Goal: Information Seeking & Learning: Find specific fact

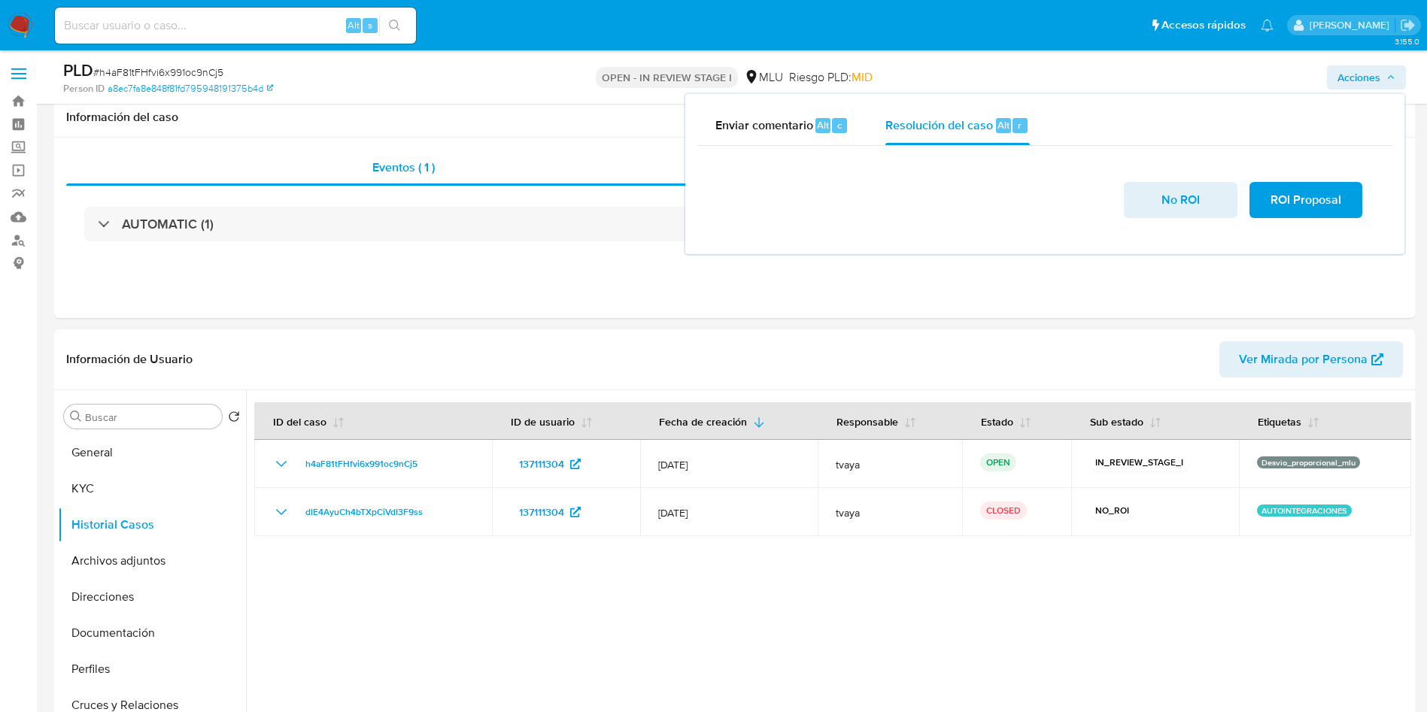
select select "10"
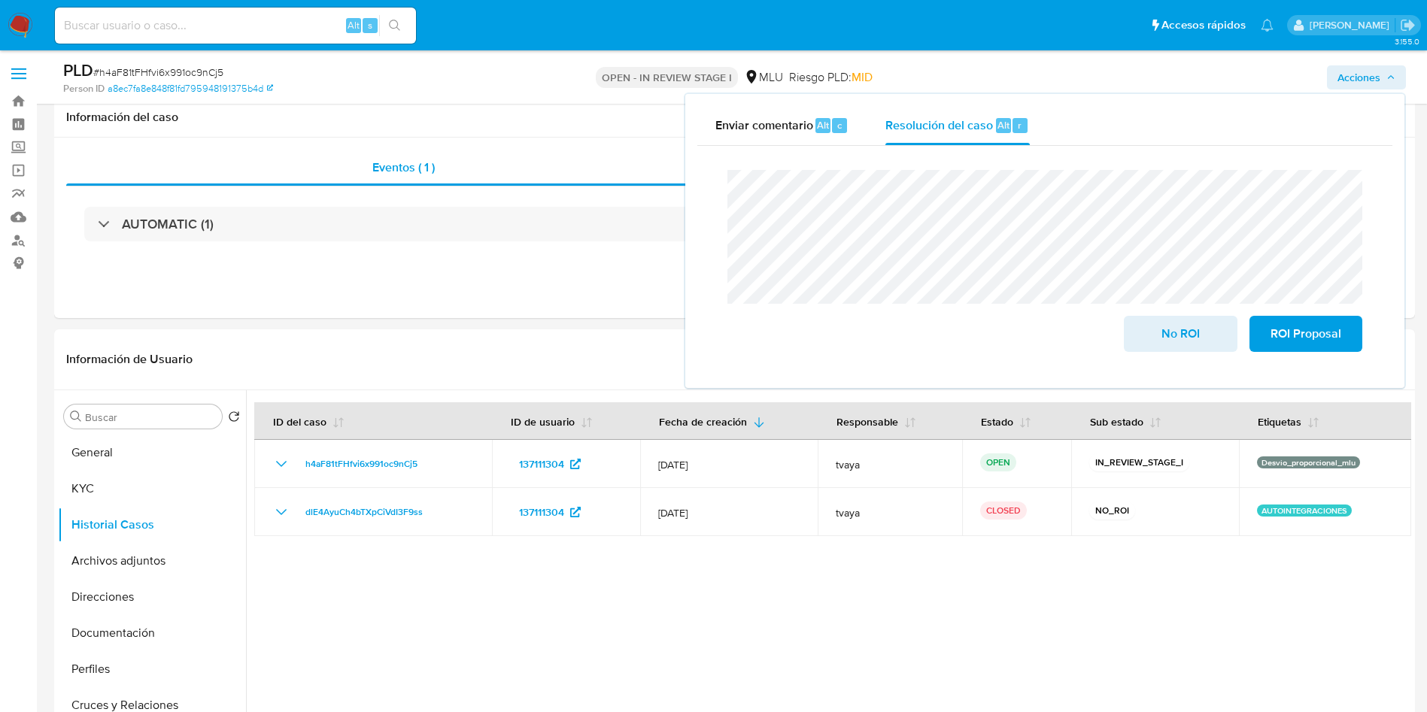
scroll to position [113, 0]
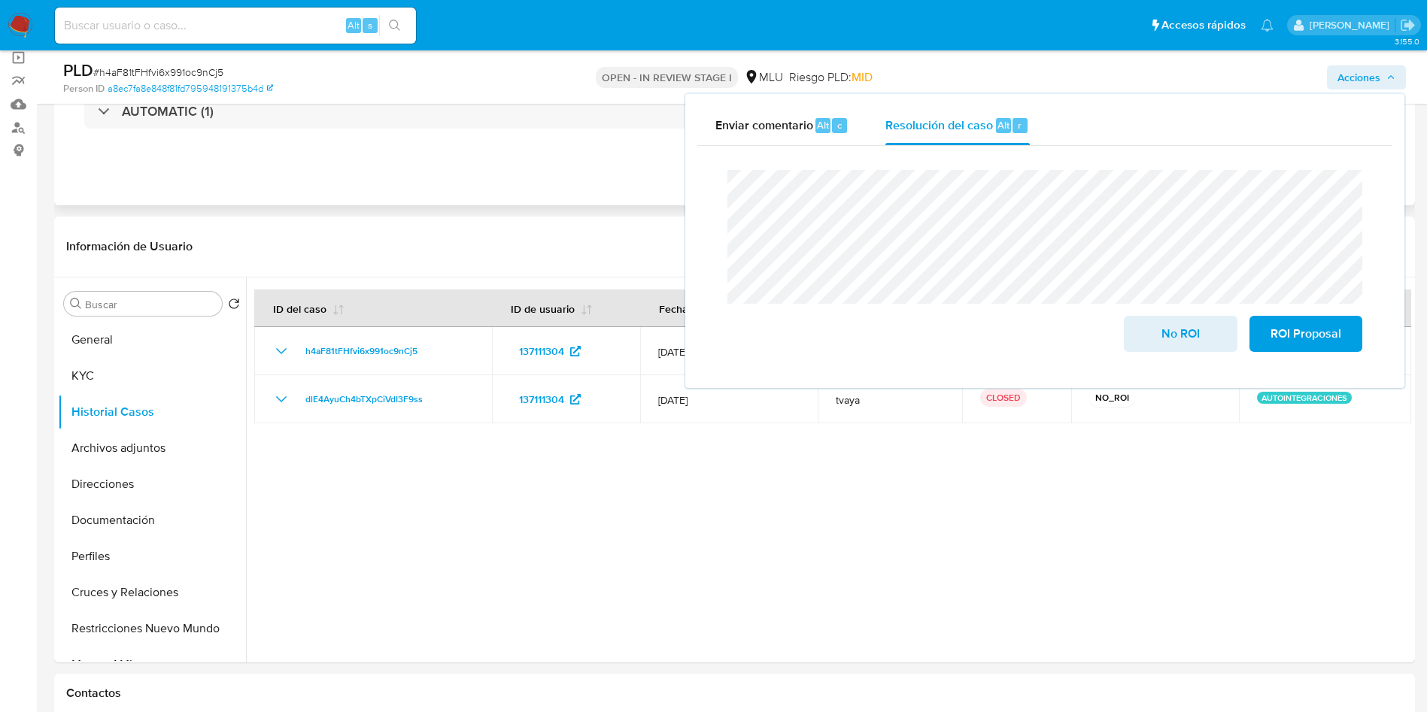
click at [507, 202] on div "Eventos ( 1 ) Acciones AUTOMATIC (1)" at bounding box center [734, 115] width 1360 height 180
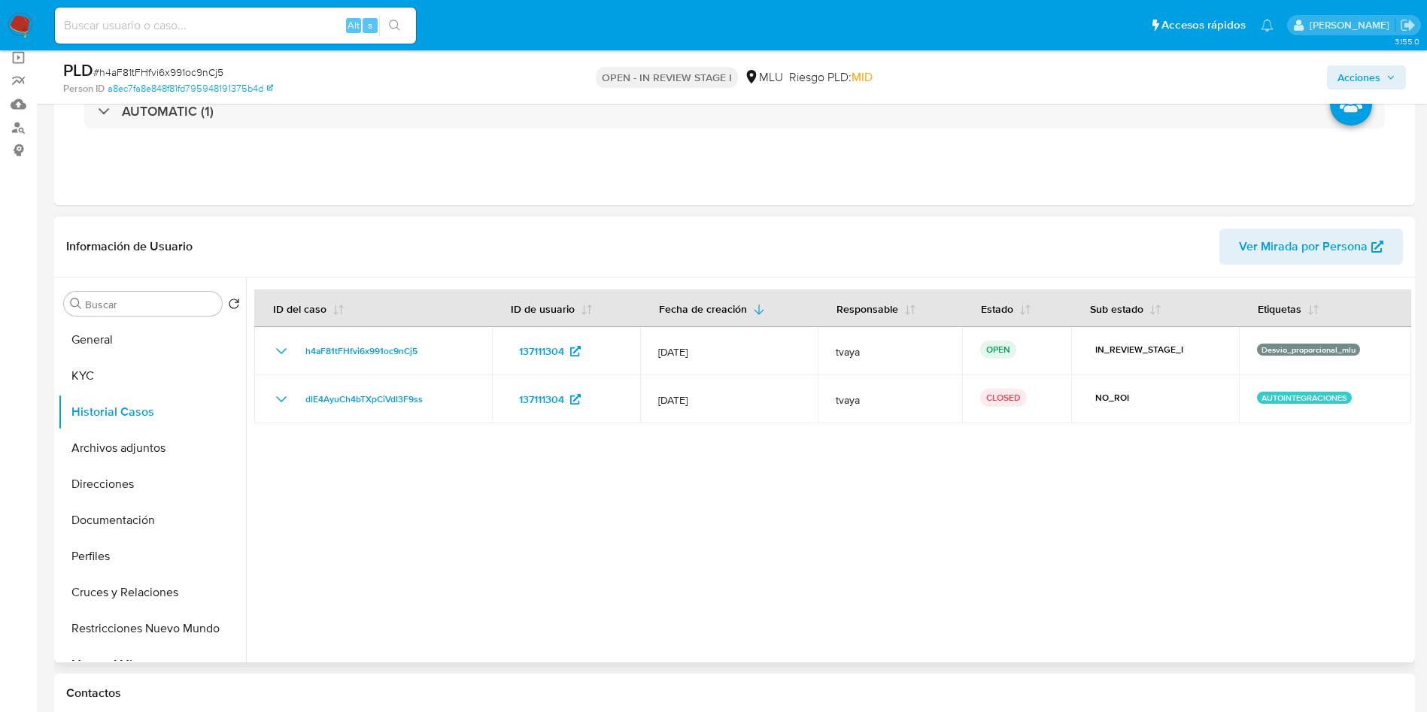
click at [736, 217] on div "Información de Usuario Ver Mirada por Persona" at bounding box center [734, 247] width 1360 height 61
click at [1069, 595] on div at bounding box center [828, 469] width 1165 height 385
click at [1100, 516] on div at bounding box center [828, 469] width 1165 height 385
click at [752, 535] on div at bounding box center [828, 469] width 1165 height 385
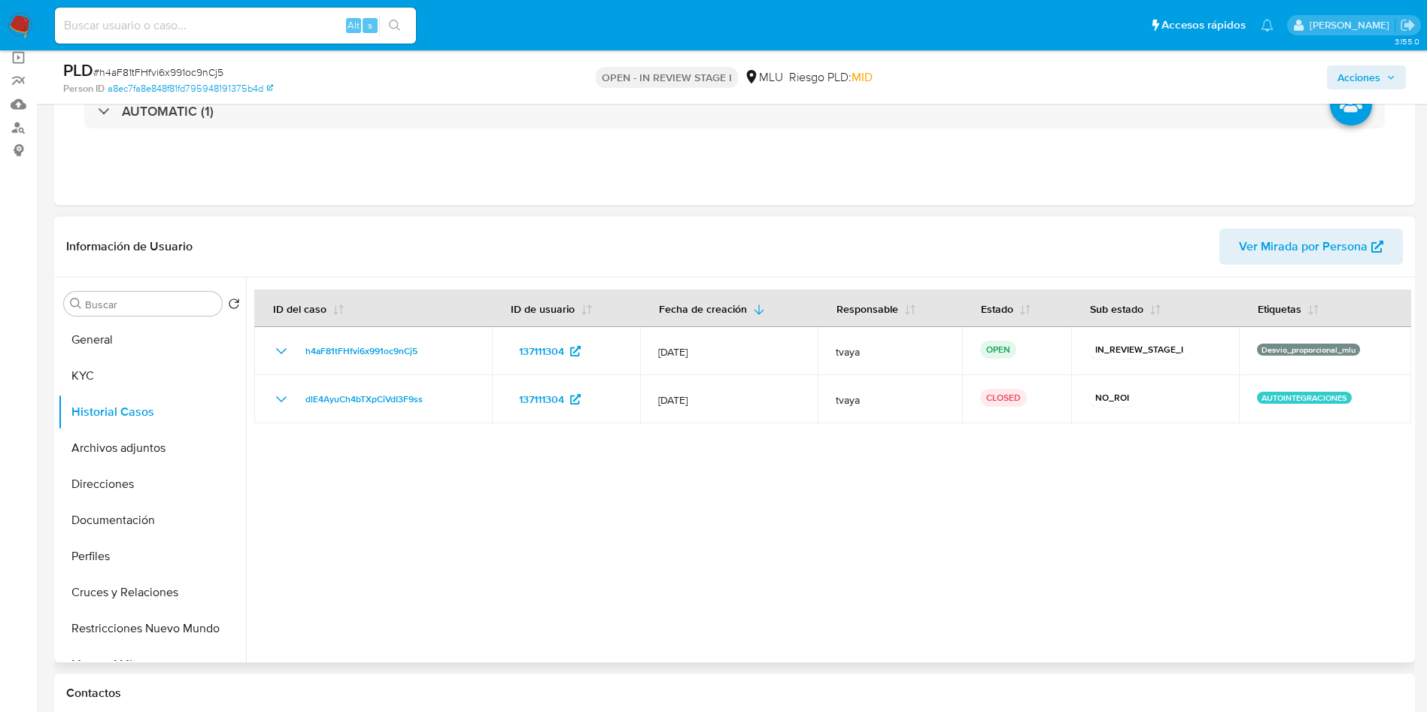
click at [752, 535] on div at bounding box center [828, 469] width 1165 height 385
drag, startPoint x: 669, startPoint y: 535, endPoint x: 490, endPoint y: 515, distance: 180.8
click at [490, 515] on div at bounding box center [828, 469] width 1165 height 385
click at [717, 194] on div "Eventos ( 1 ) Acciones AUTOMATIC (1)" at bounding box center [734, 115] width 1360 height 180
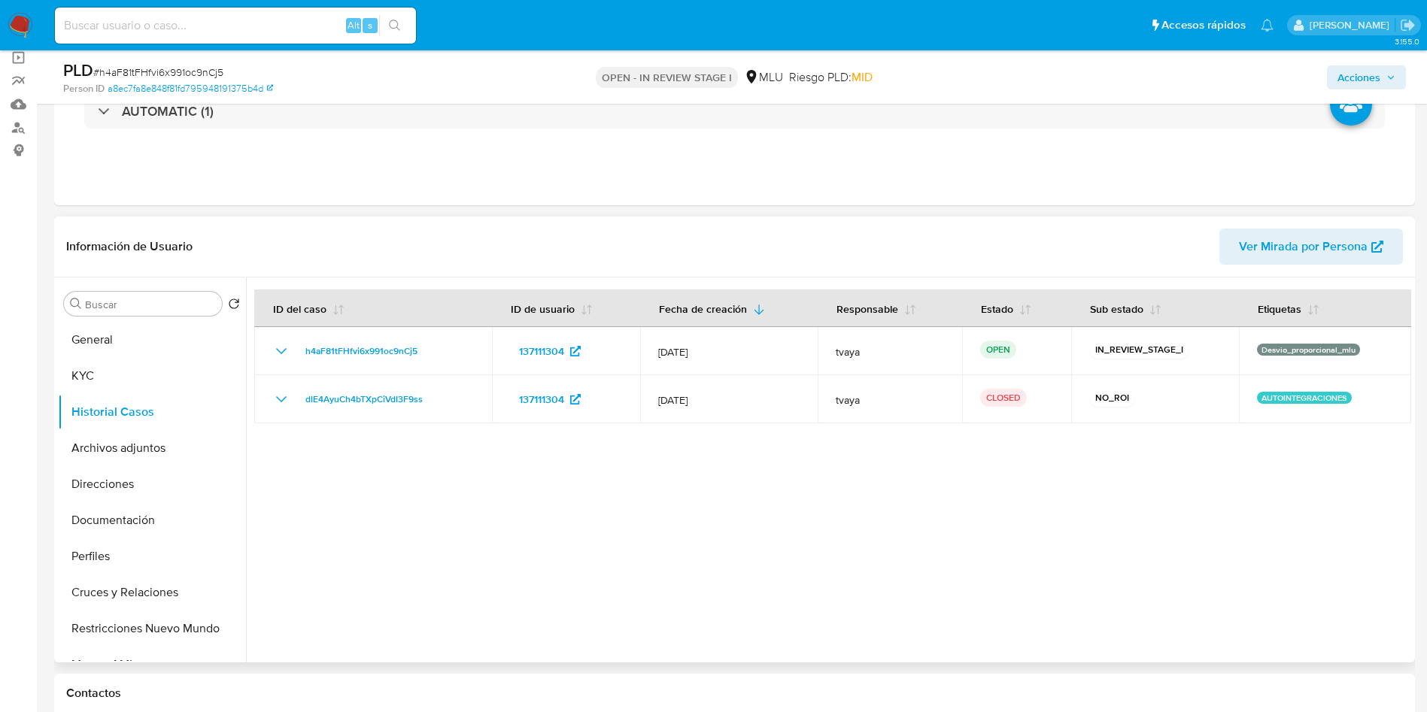
click at [811, 432] on div at bounding box center [828, 469] width 1165 height 385
click at [1352, 81] on span "Acciones" at bounding box center [1358, 77] width 43 height 24
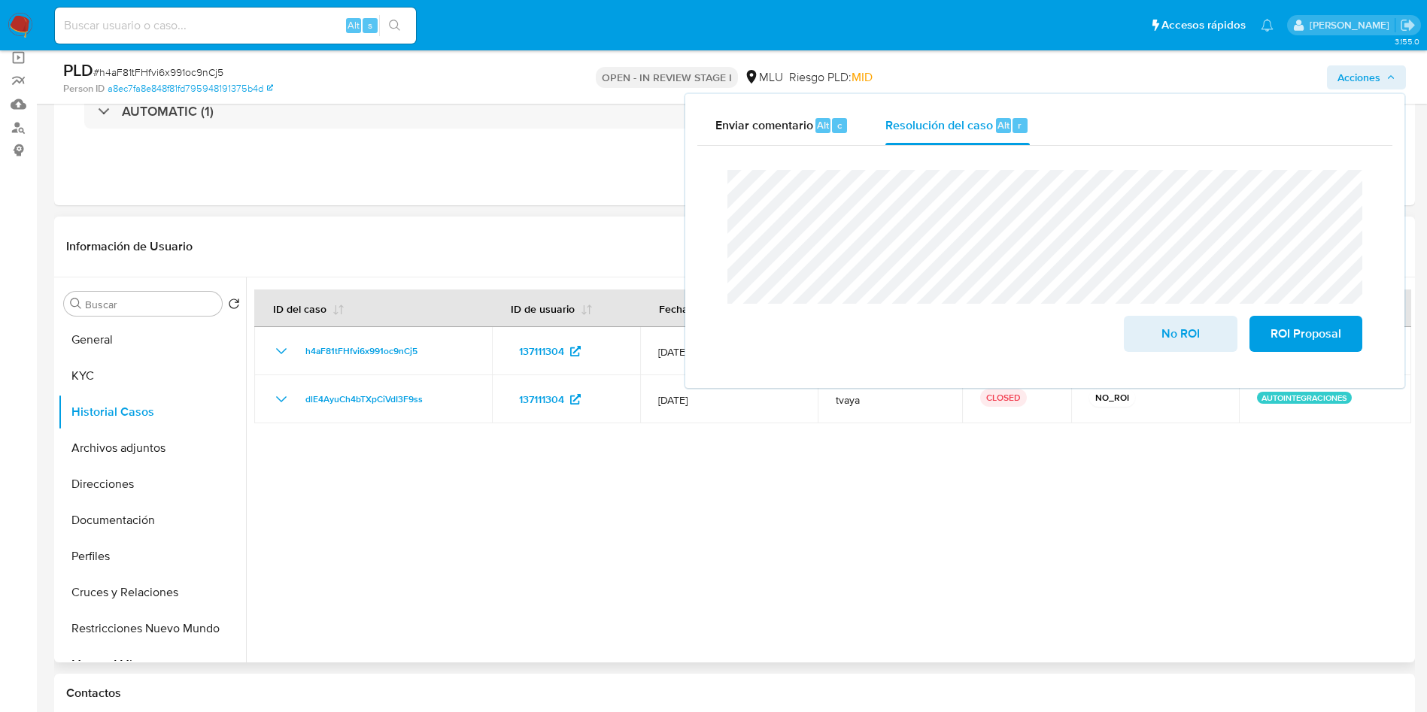
click at [993, 499] on div at bounding box center [828, 469] width 1165 height 385
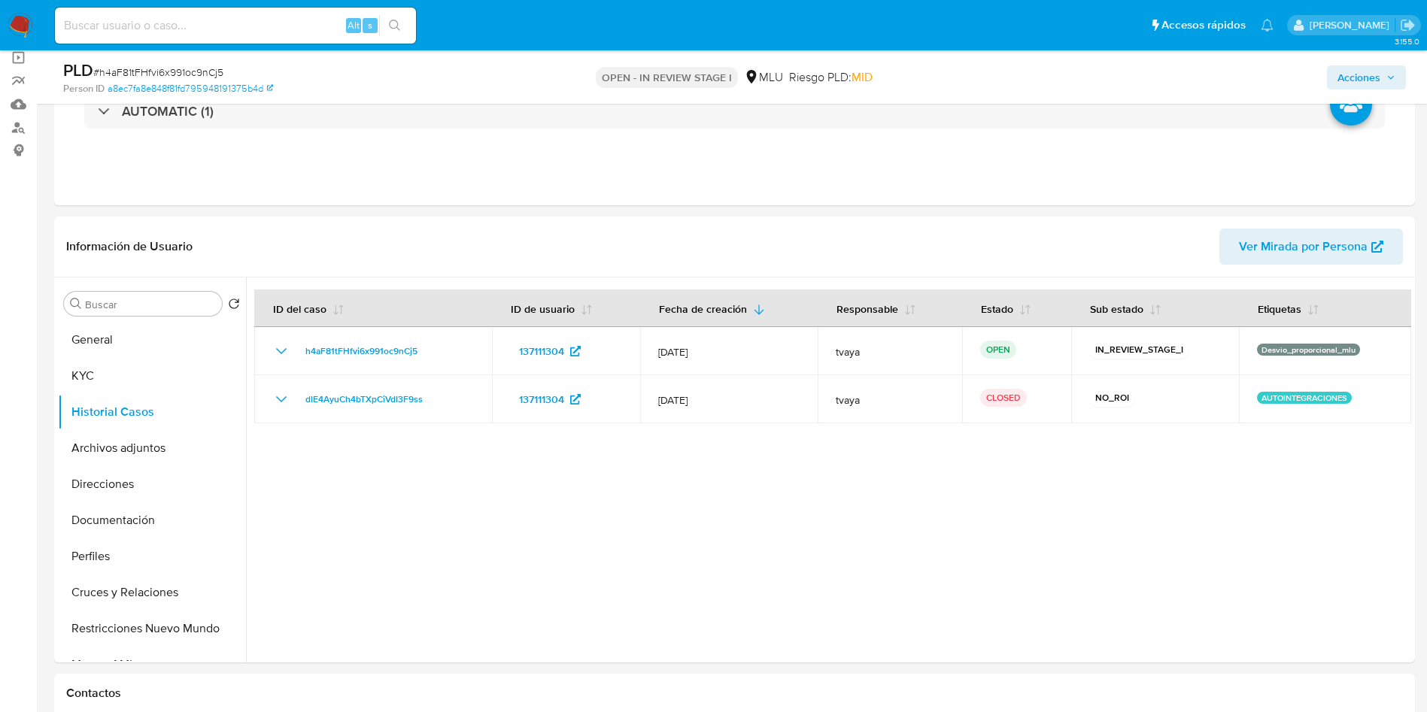
click at [1360, 83] on span "Acciones" at bounding box center [1358, 77] width 43 height 24
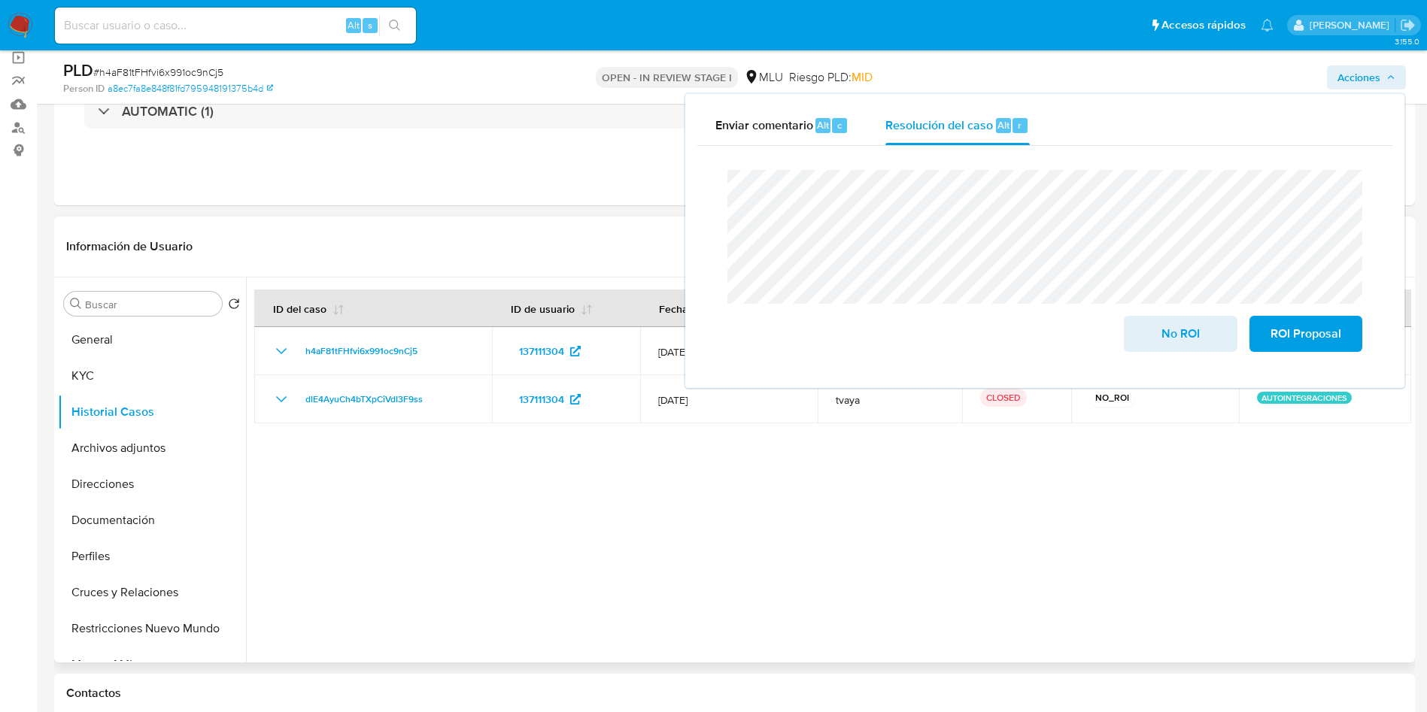
click at [1118, 533] on div at bounding box center [828, 469] width 1165 height 385
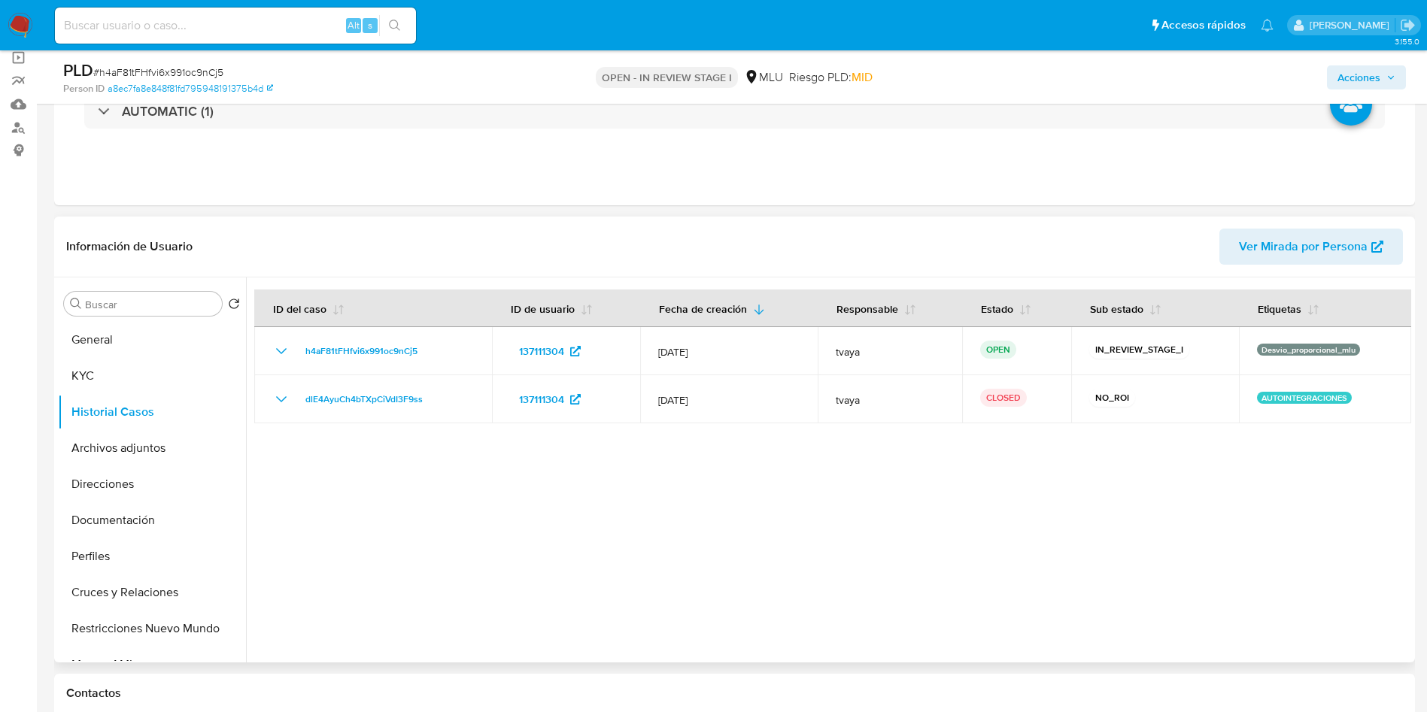
click at [913, 517] on div at bounding box center [828, 469] width 1165 height 385
drag, startPoint x: 913, startPoint y: 517, endPoint x: 804, endPoint y: 518, distance: 109.0
click at [804, 518] on div at bounding box center [828, 469] width 1165 height 385
click at [678, 505] on div at bounding box center [828, 469] width 1165 height 385
click at [111, 340] on button "General" at bounding box center [146, 340] width 176 height 36
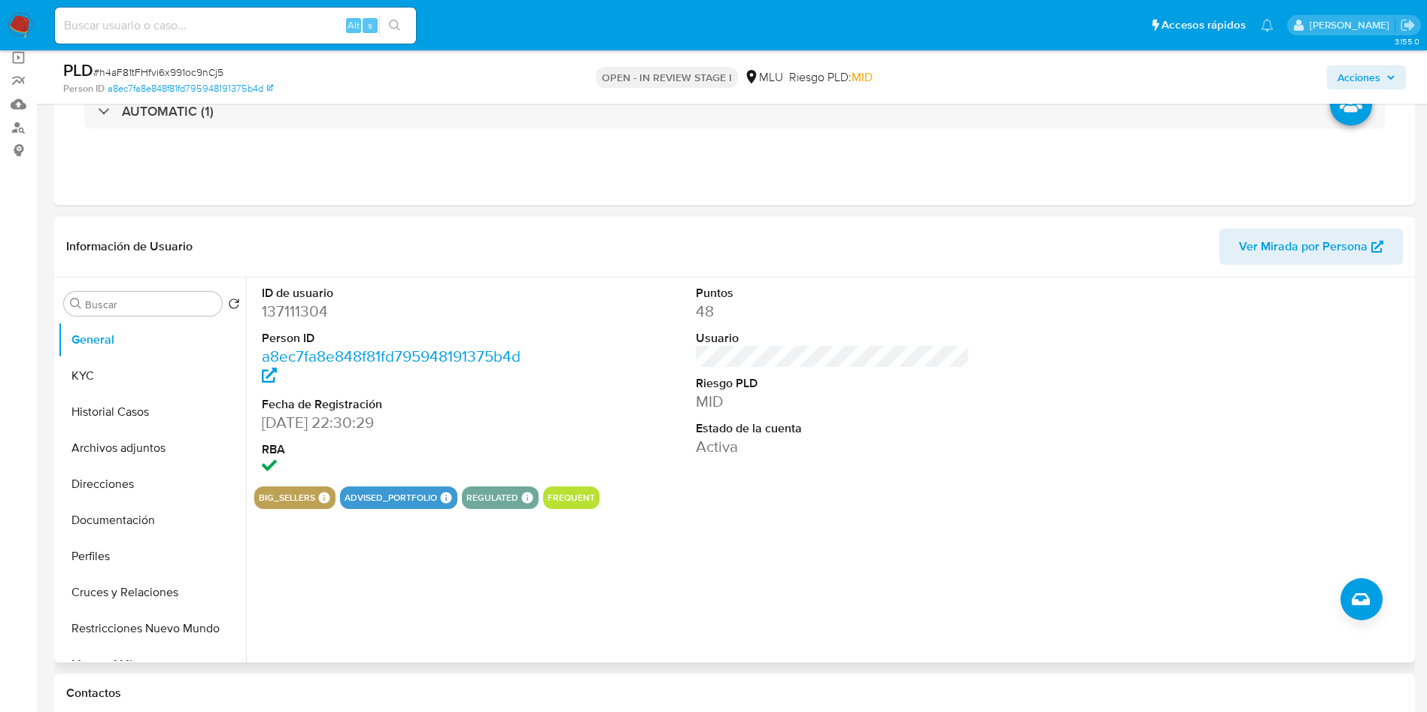
drag, startPoint x: 514, startPoint y: 266, endPoint x: 1222, endPoint y: 477, distance: 739.0
click at [1222, 477] on div at bounding box center [1267, 381] width 290 height 209
click at [1141, 502] on div "big_sellers BIG SELLERS BIG SELLERS Advisor Email - Advisor Name - advised_port…" at bounding box center [832, 498] width 1157 height 23
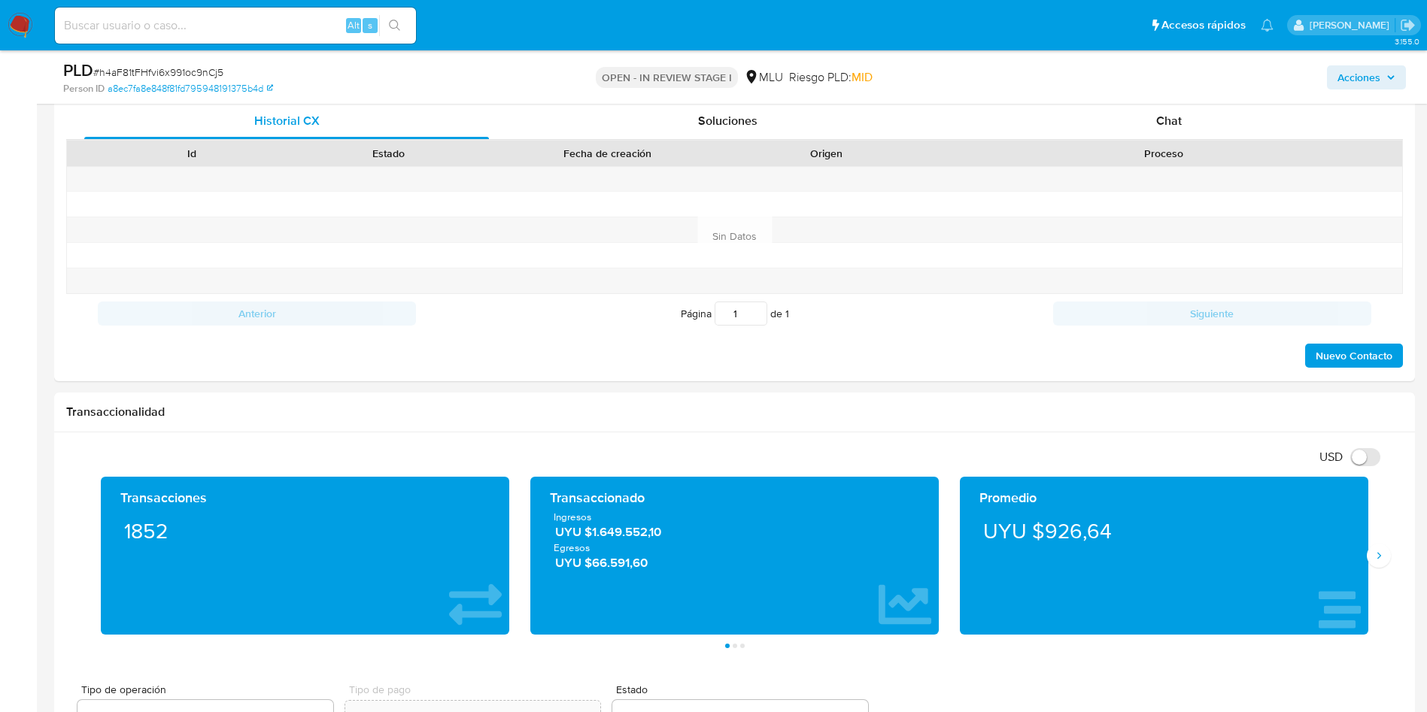
scroll to position [1358, 0]
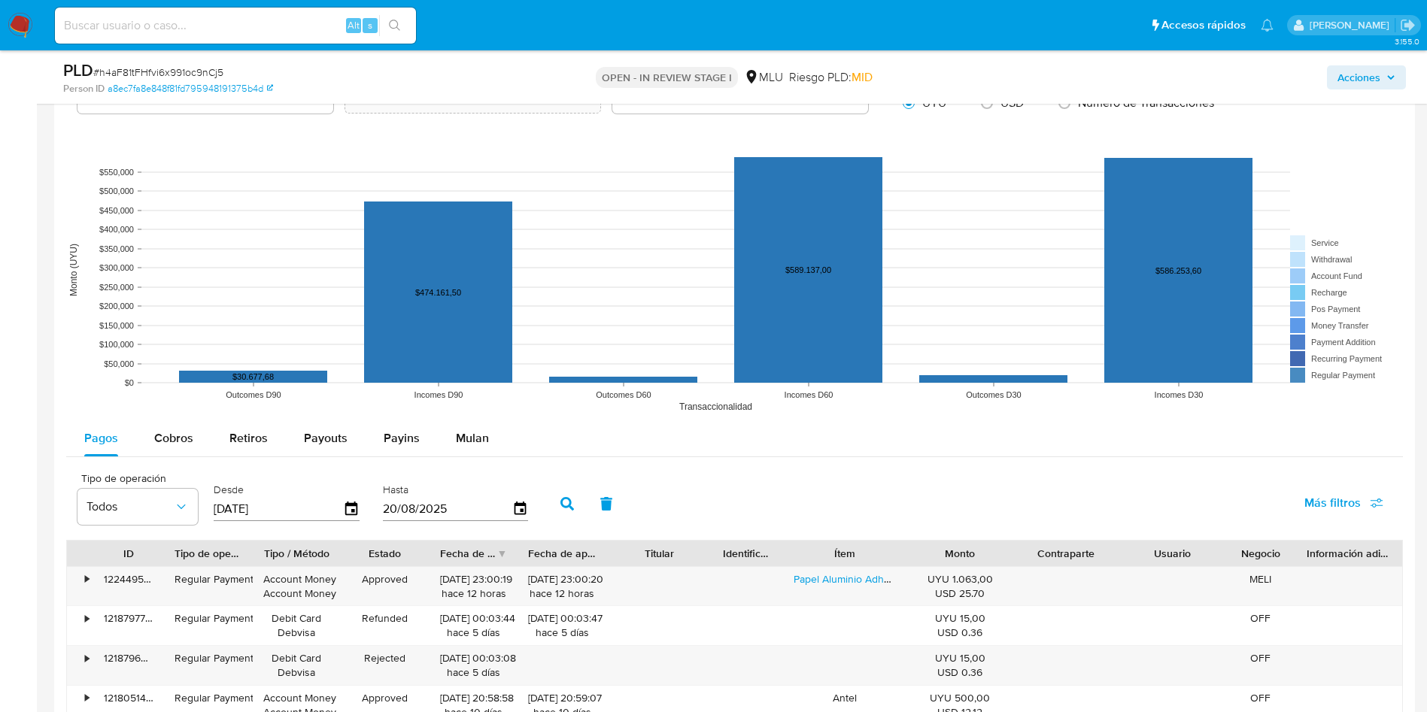
click at [598, 199] on rect at bounding box center [734, 270] width 1336 height 301
click at [1337, 201] on rect at bounding box center [734, 270] width 1336 height 301
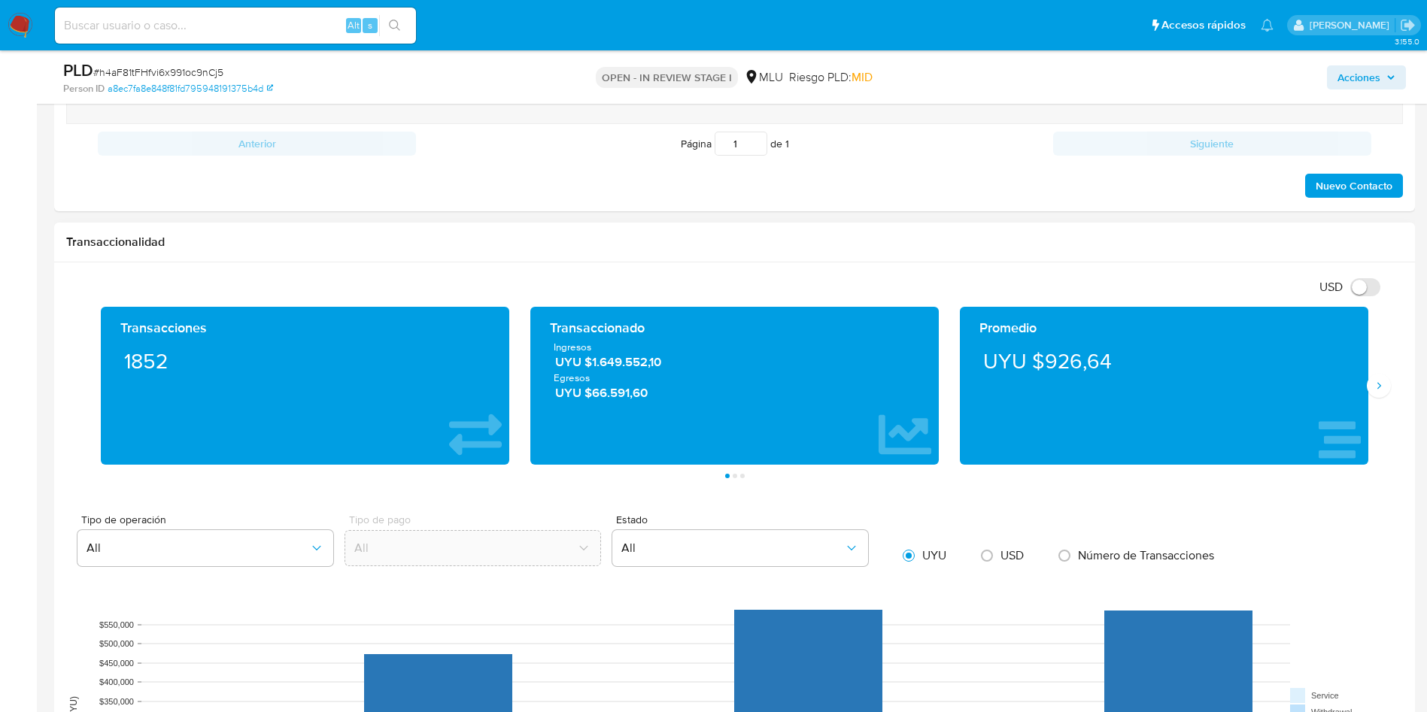
scroll to position [343, 0]
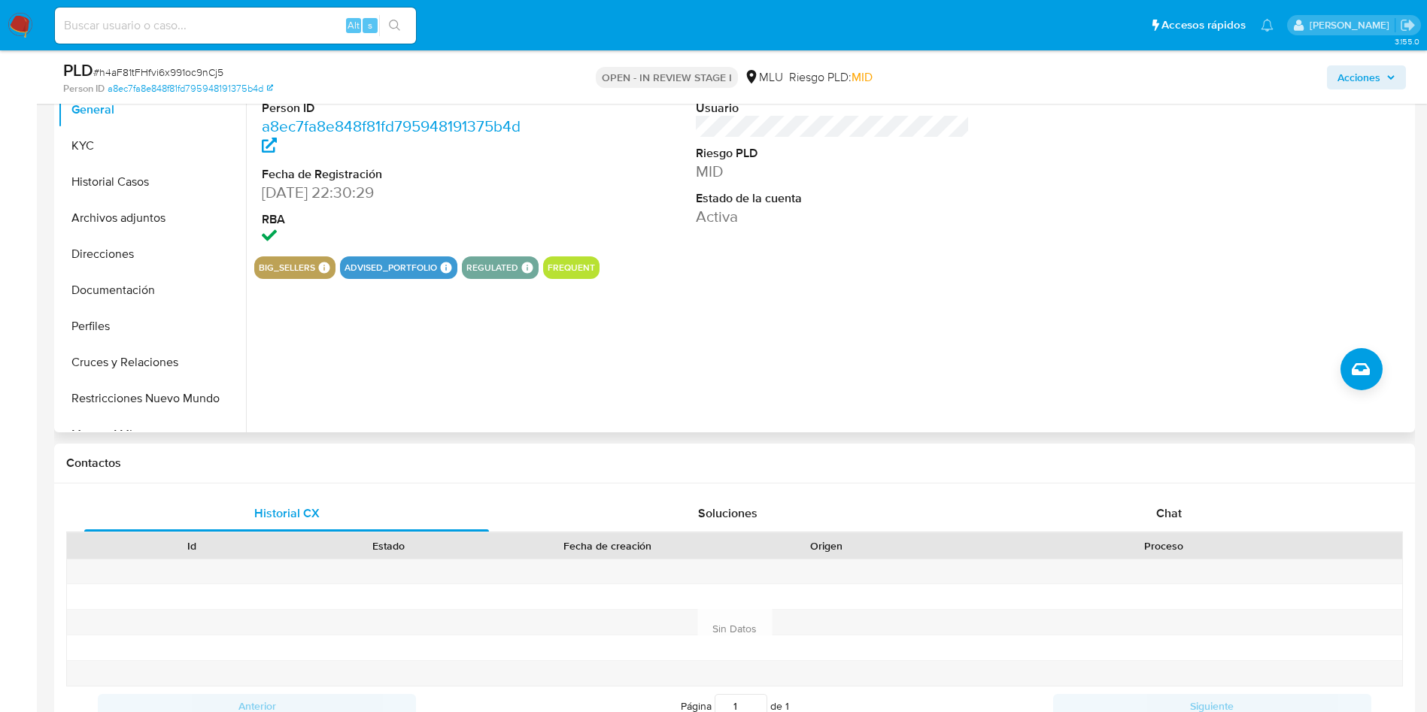
click at [991, 361] on div "ID de usuario 137111304 Person ID a8ec7fa8e848f81fd795948191375b4d Fecha de Reg…" at bounding box center [828, 239] width 1165 height 385
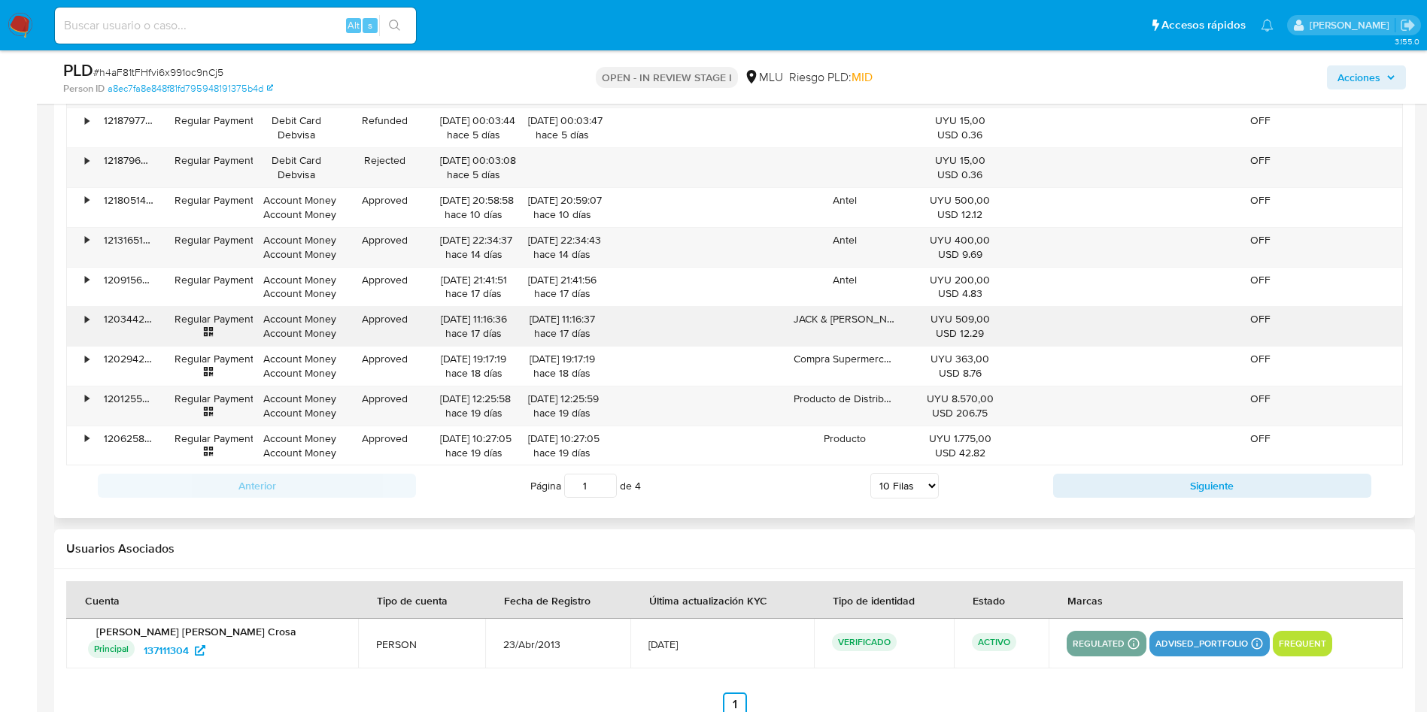
scroll to position [1922, 0]
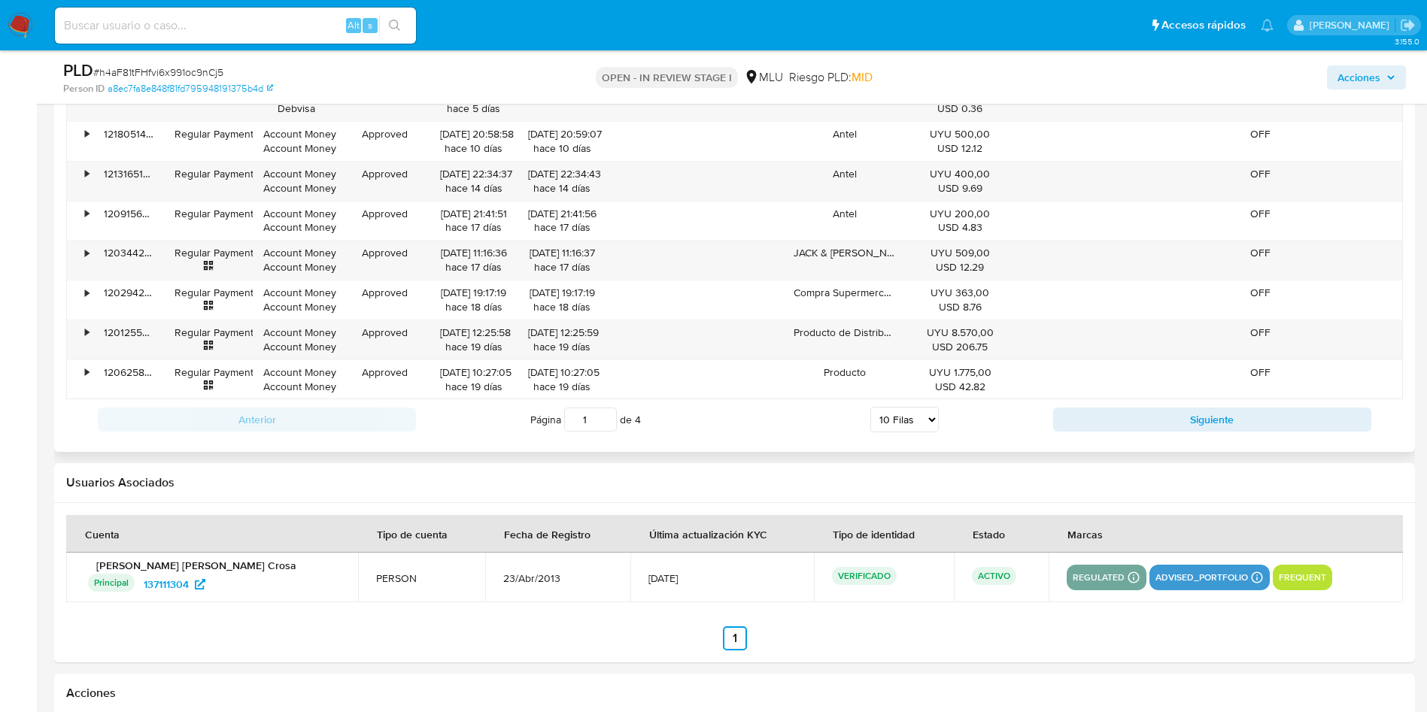
click at [760, 427] on div "Página 1 de 4 5 Filas 10 Filas 20 Filas 25 Filas 50 Filas 100 Filas" at bounding box center [734, 420] width 637 height 30
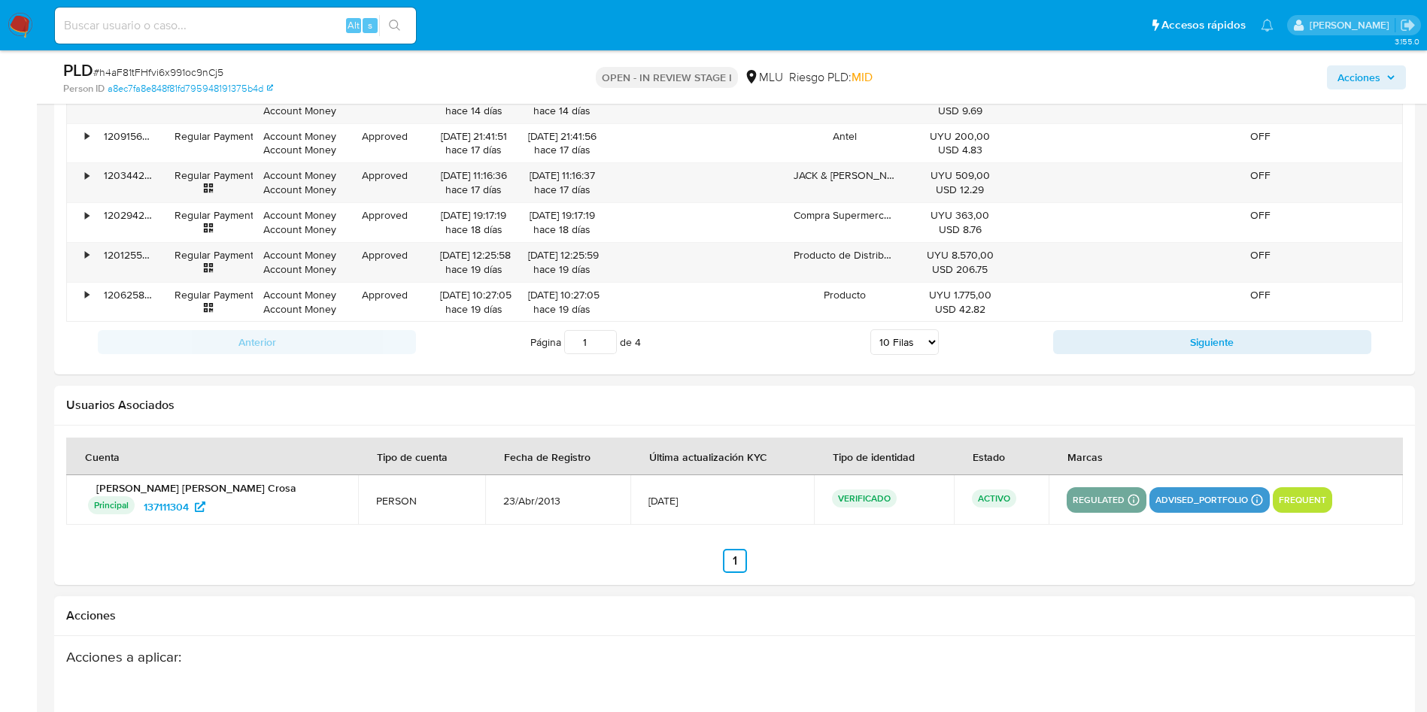
scroll to position [2035, 0]
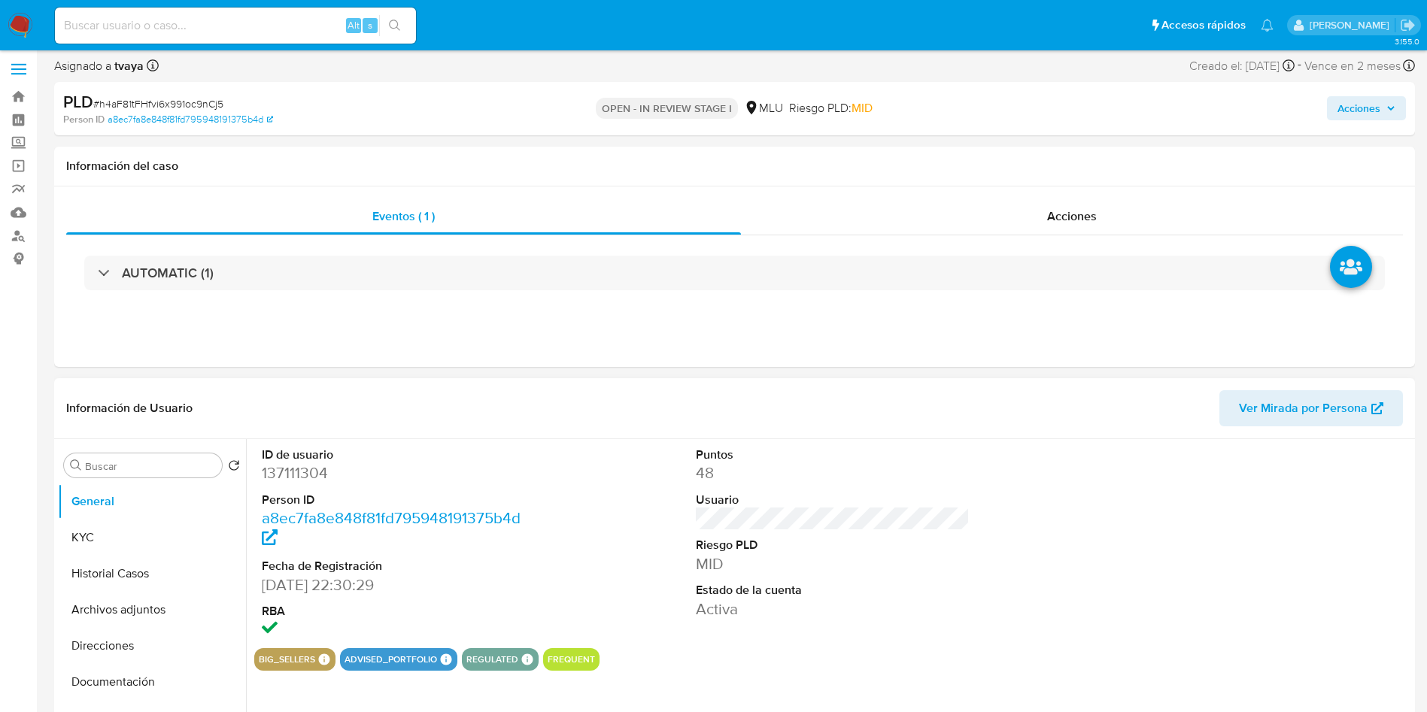
click at [899, 453] on dt "Puntos" at bounding box center [833, 455] width 274 height 17
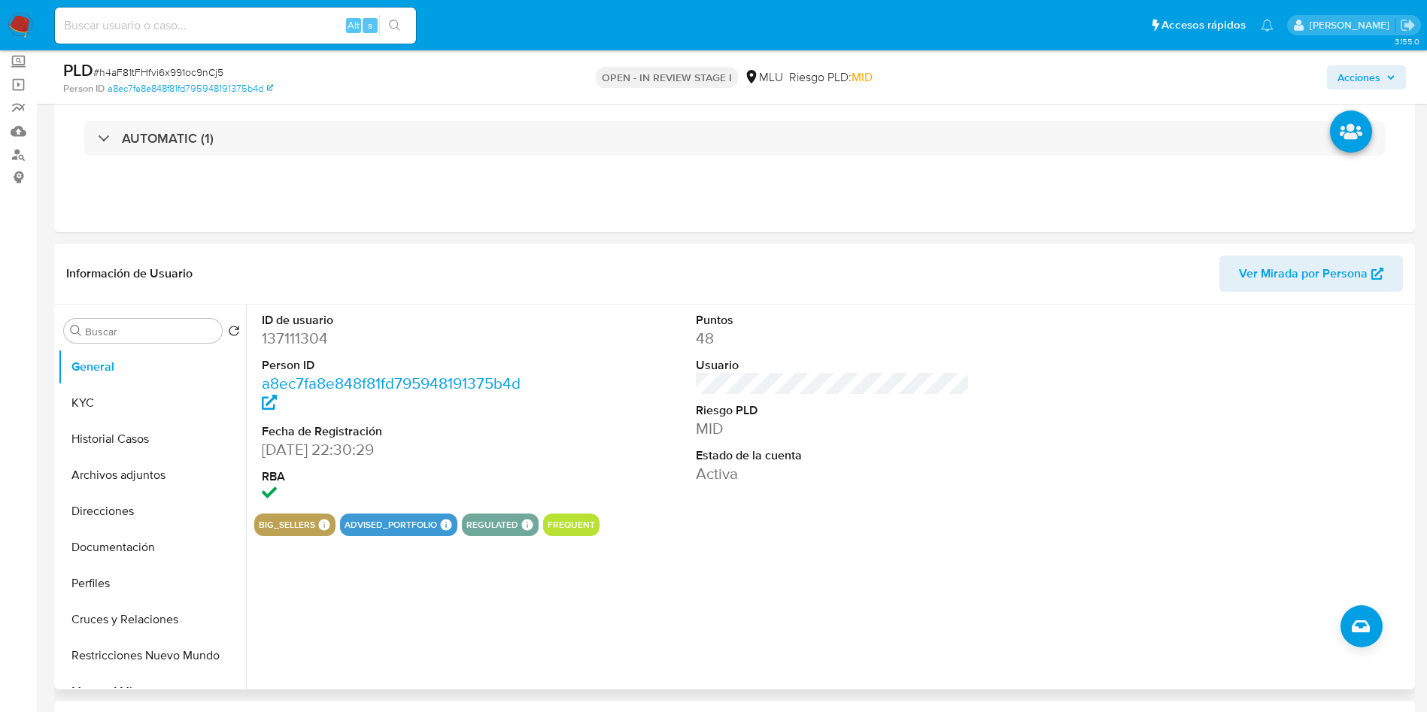
scroll to position [230, 0]
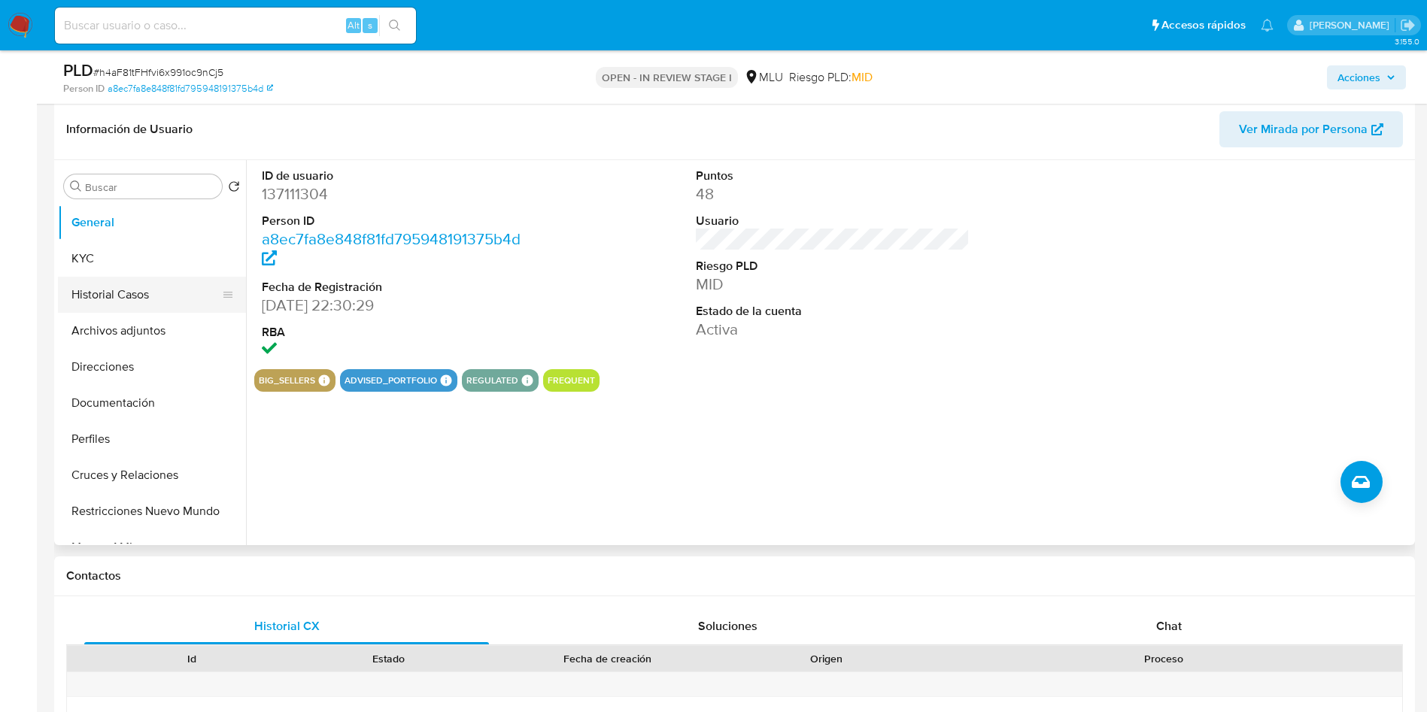
click at [123, 291] on button "Historial Casos" at bounding box center [146, 295] width 176 height 36
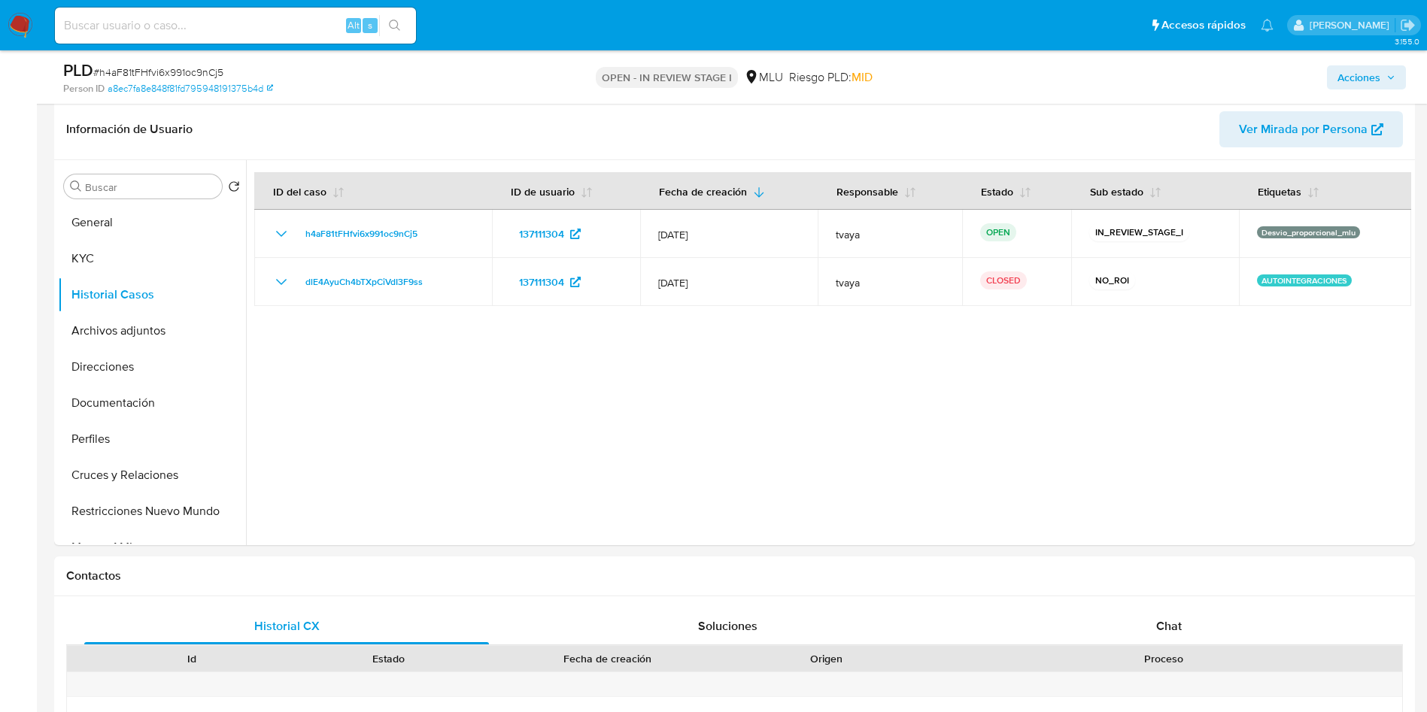
click at [1363, 74] on span "Acciones" at bounding box center [1358, 77] width 43 height 24
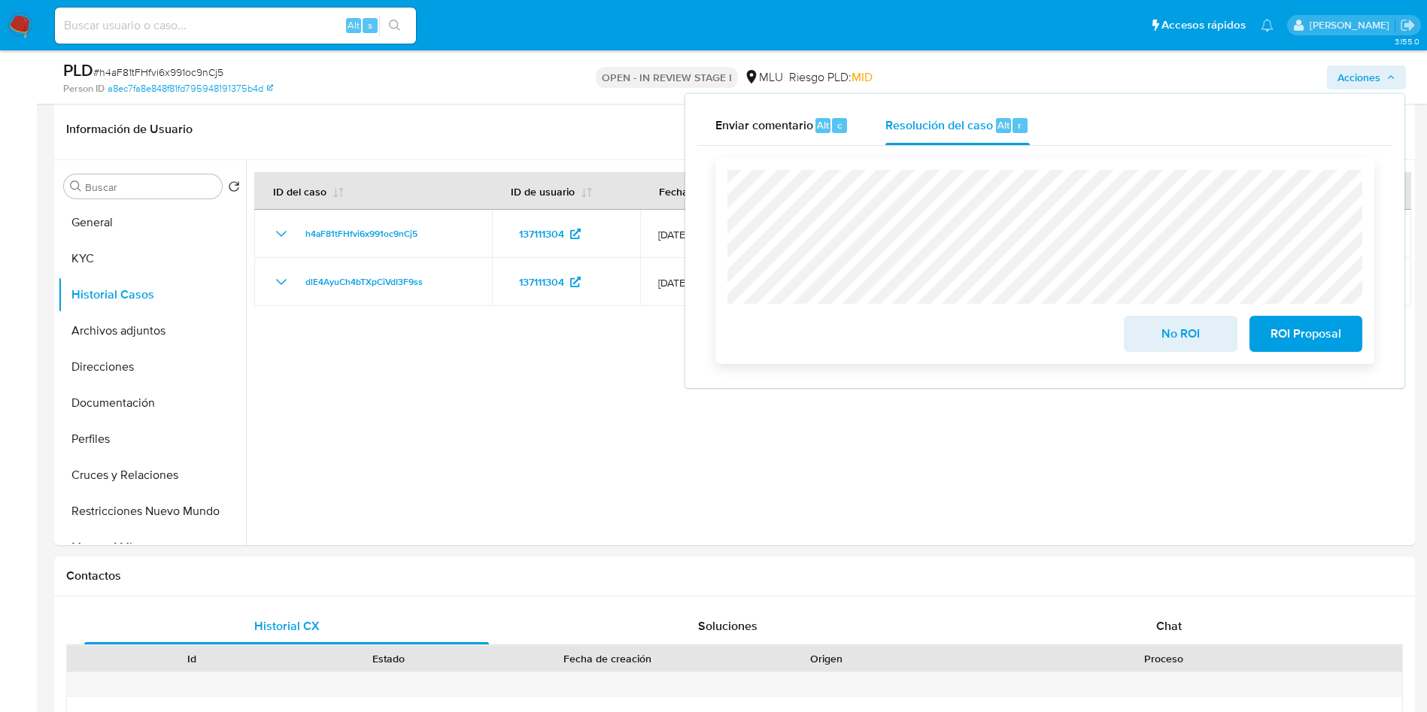
click at [1182, 338] on span "No ROI" at bounding box center [1180, 333] width 74 height 33
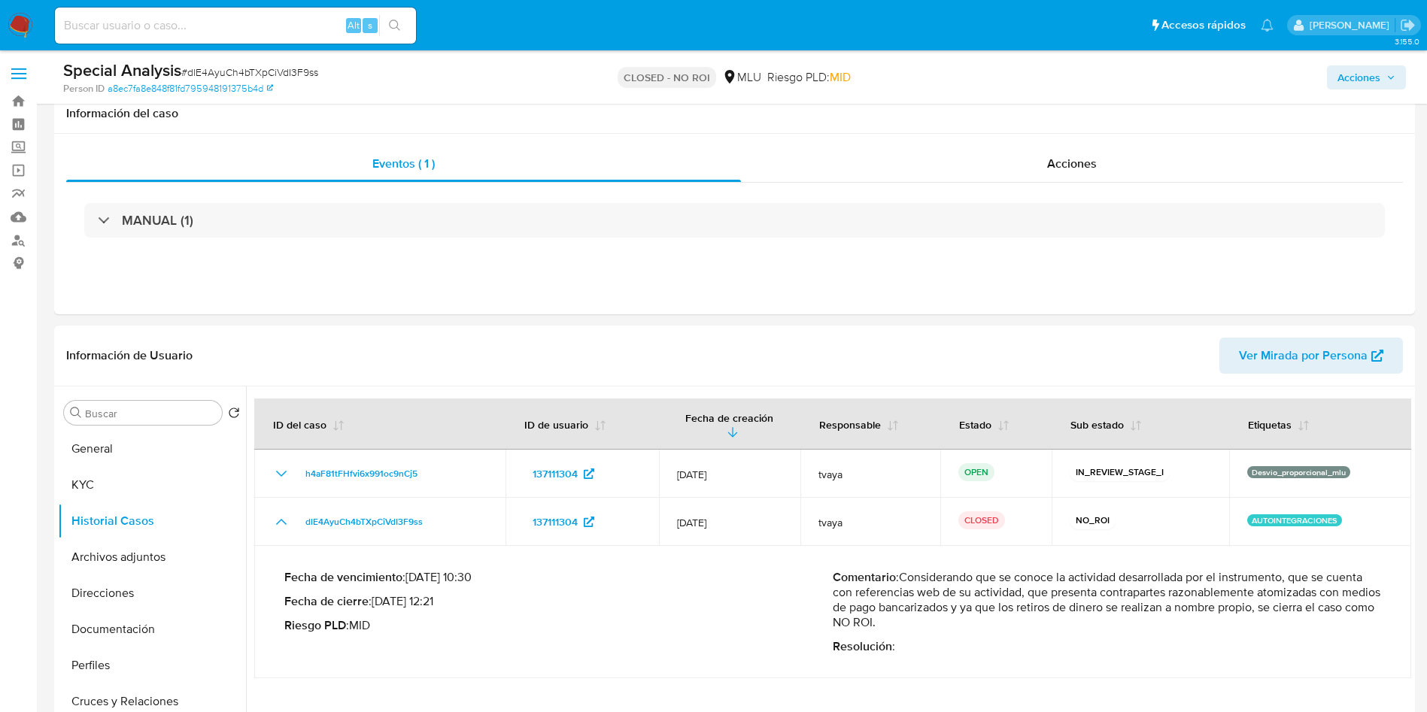
select select "10"
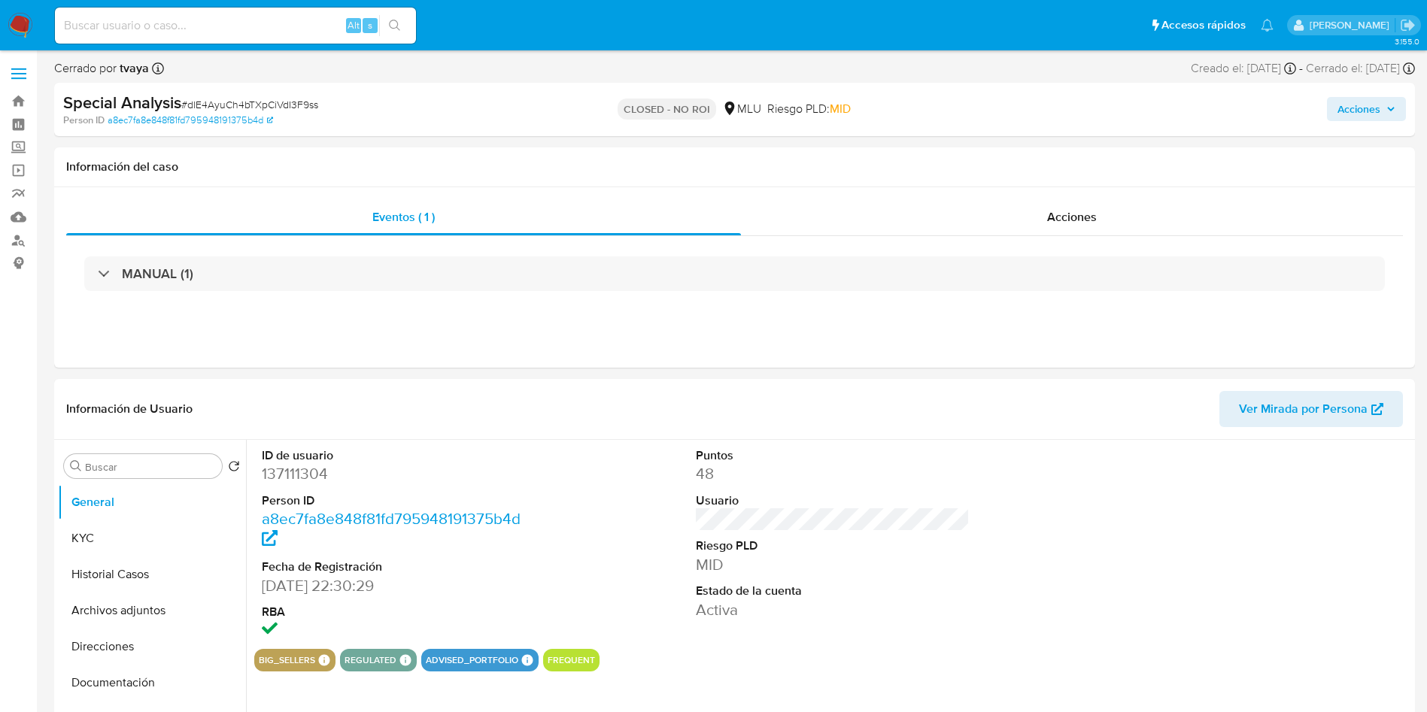
select select "10"
click at [121, 570] on button "Historial Casos" at bounding box center [146, 574] width 176 height 36
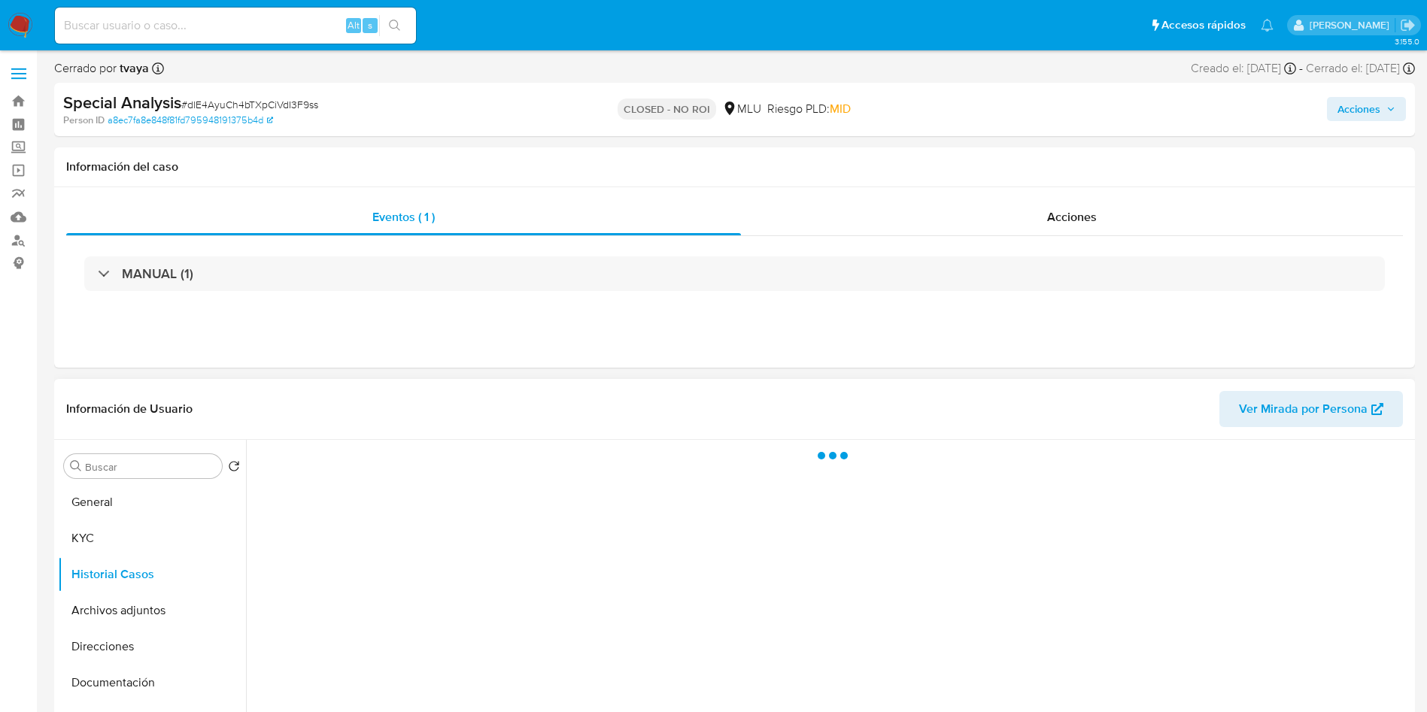
click at [540, 511] on div at bounding box center [828, 632] width 1165 height 385
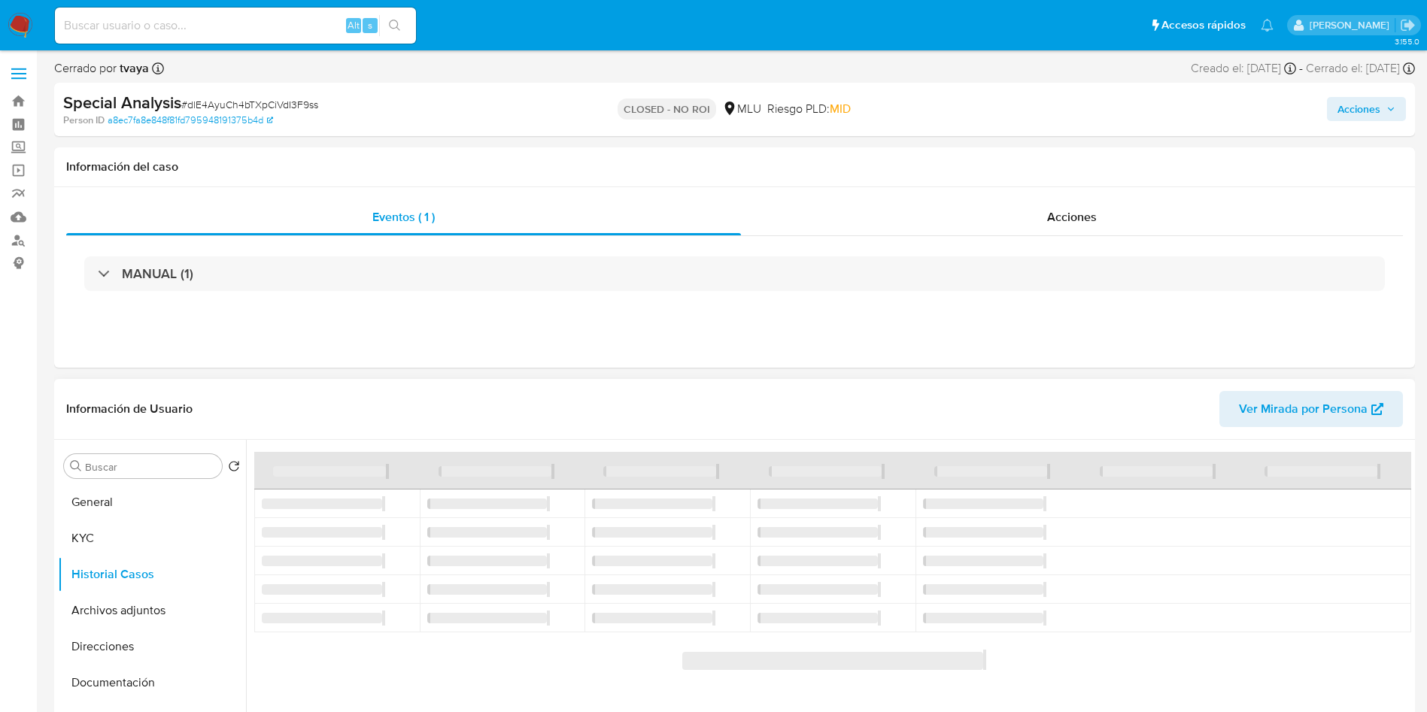
drag, startPoint x: 540, startPoint y: 511, endPoint x: 478, endPoint y: 502, distance: 63.1
click at [478, 502] on span "‌" at bounding box center [487, 504] width 120 height 11
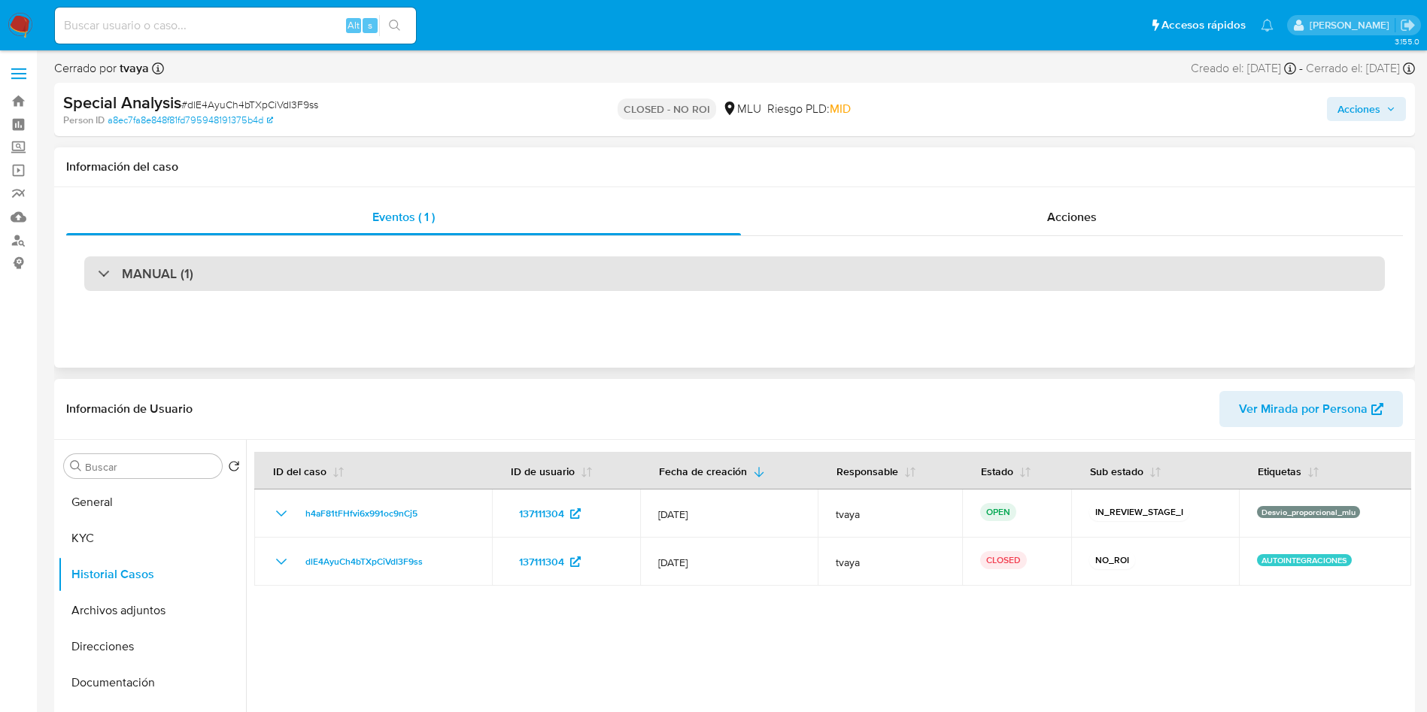
click at [964, 285] on div "MANUAL (1)" at bounding box center [734, 273] width 1300 height 35
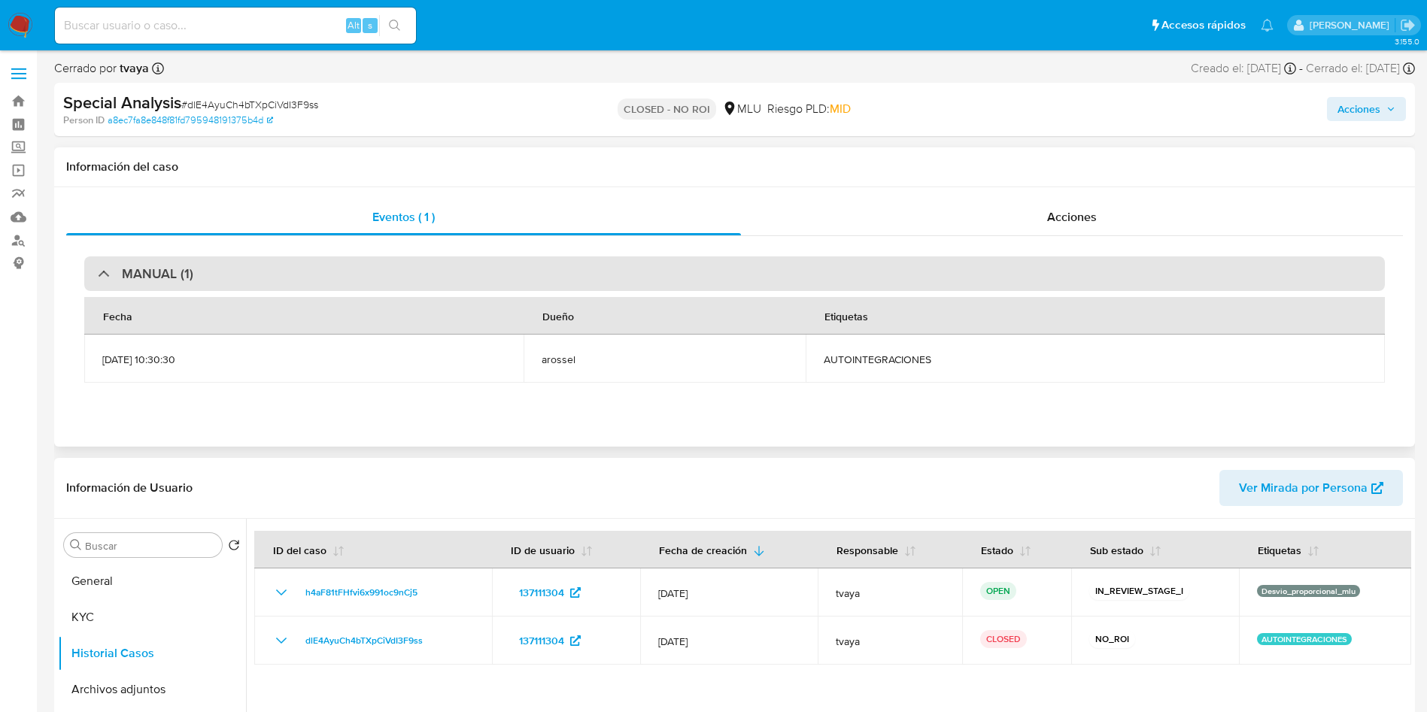
click at [964, 285] on div "MANUAL (1)" at bounding box center [734, 273] width 1300 height 35
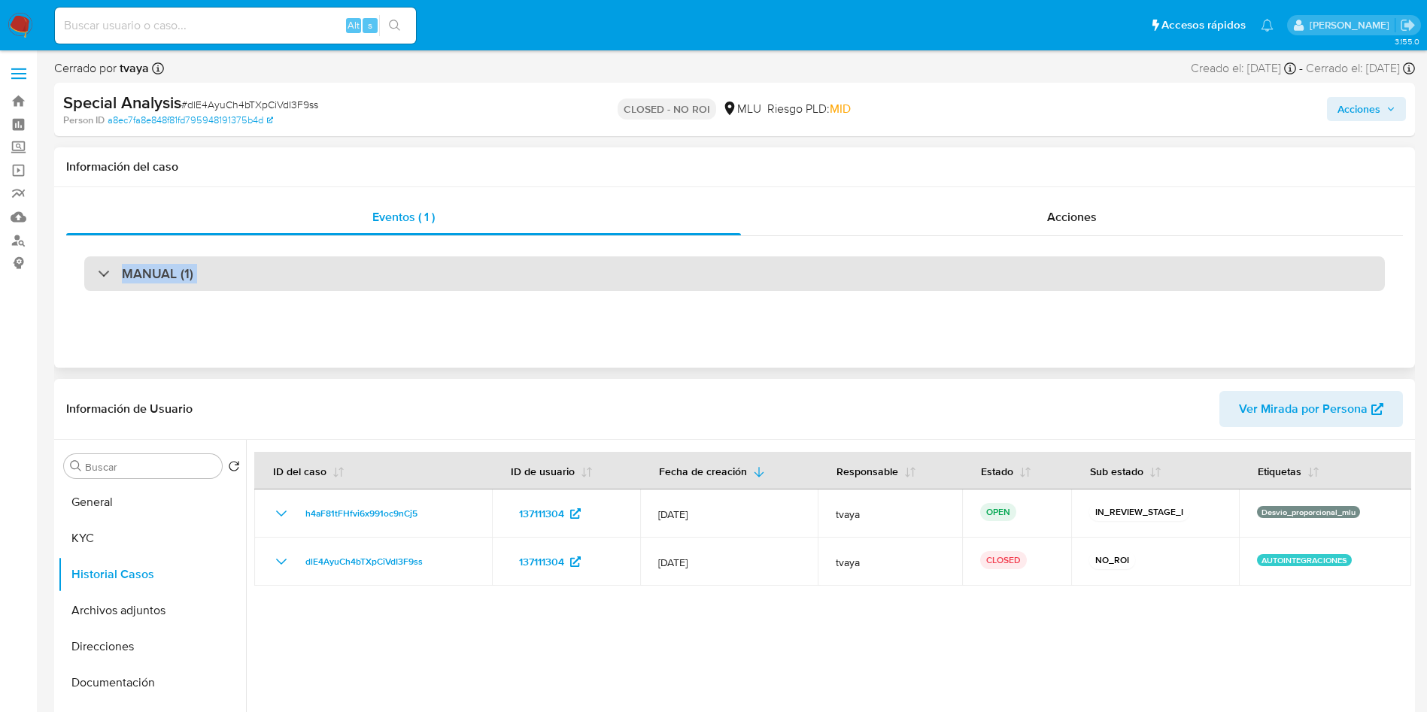
click at [964, 285] on div "MANUAL (1)" at bounding box center [734, 273] width 1300 height 35
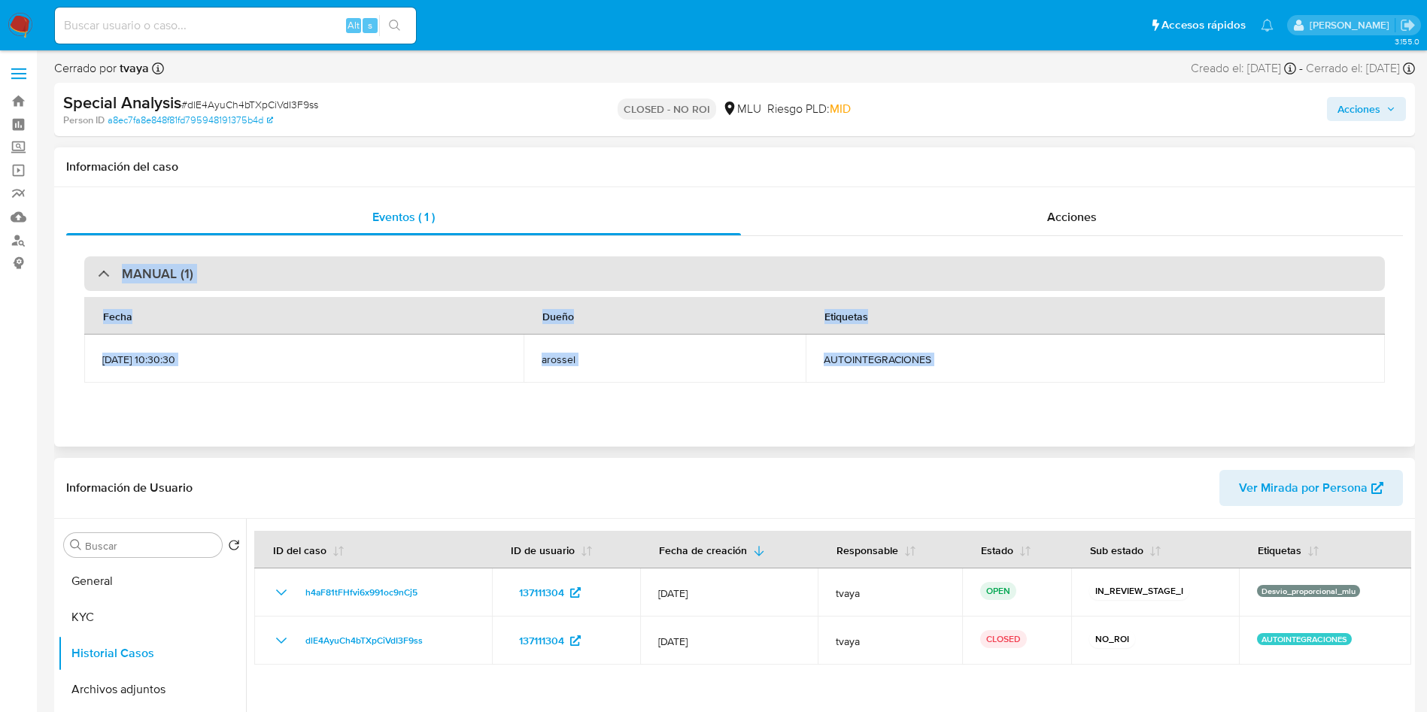
click at [964, 285] on div "MANUAL (1)" at bounding box center [734, 273] width 1300 height 35
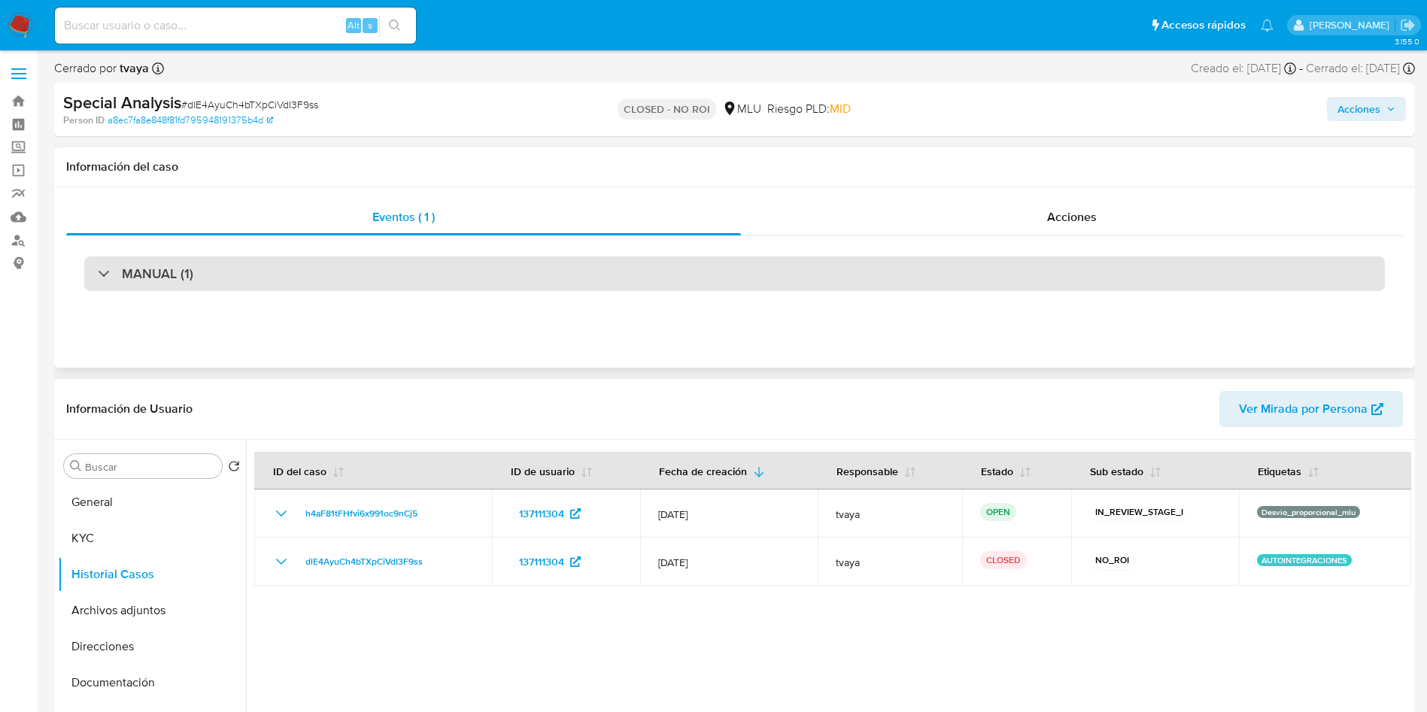
click at [904, 287] on div "MANUAL (1)" at bounding box center [734, 273] width 1300 height 35
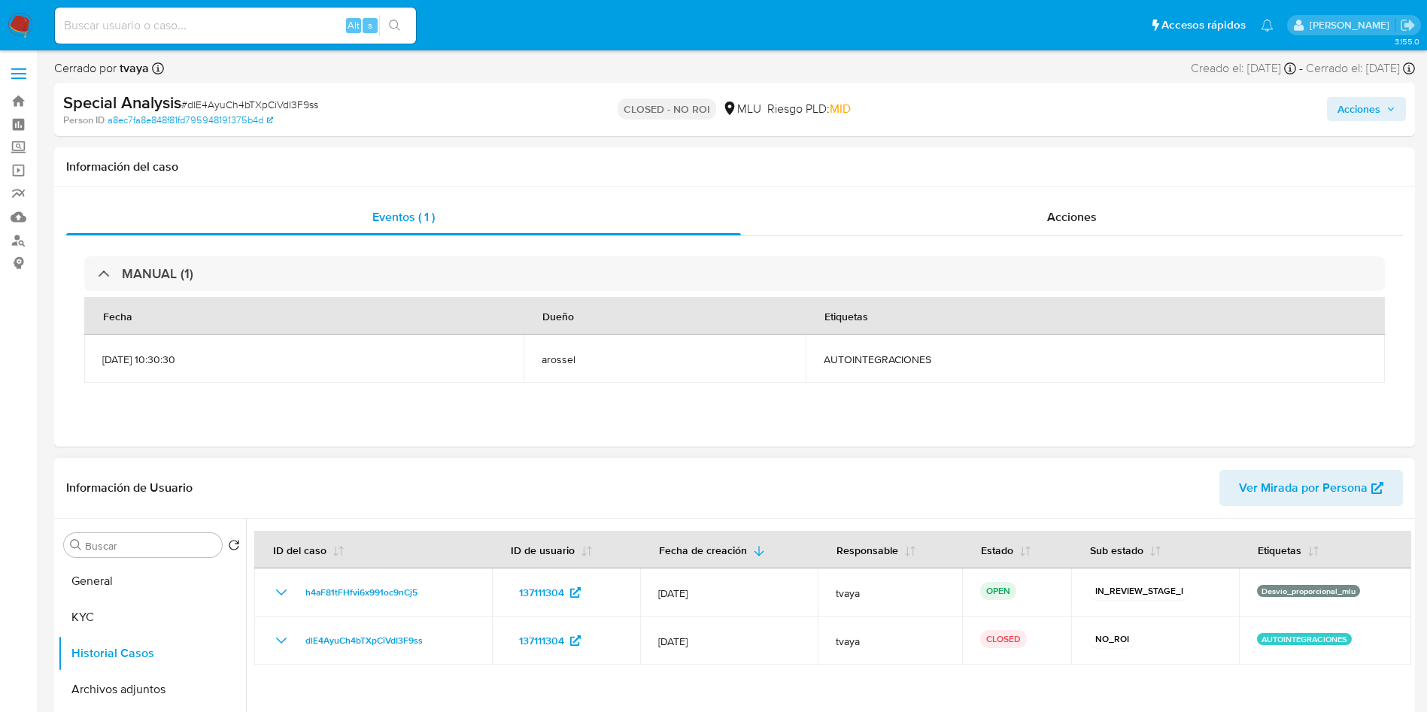
click at [1349, 127] on div "Special Analysis # dlE4AyuCh4bTXpCiVdI3F9ss Person ID a8ec7fa8e848f81fd79594819…" at bounding box center [734, 109] width 1360 height 53
click at [1368, 105] on span "Acciones" at bounding box center [1358, 109] width 43 height 24
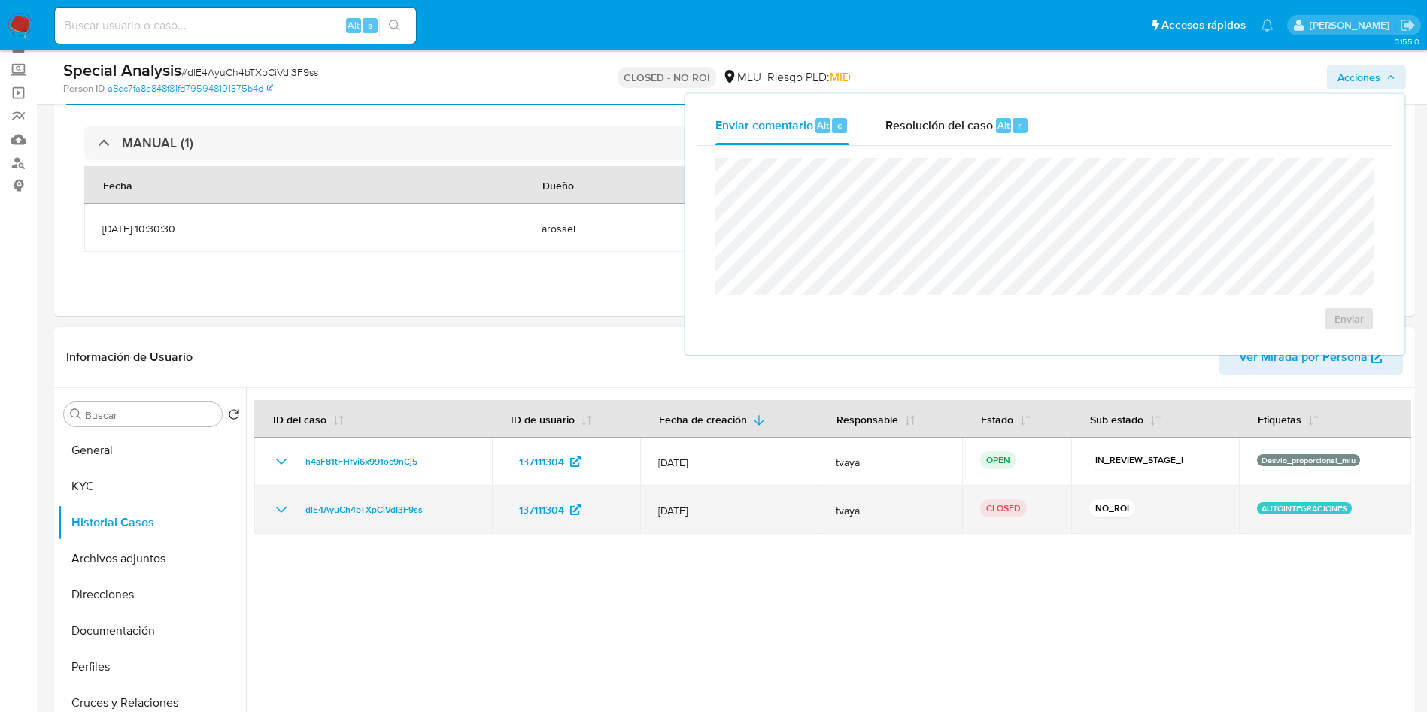
scroll to position [113, 0]
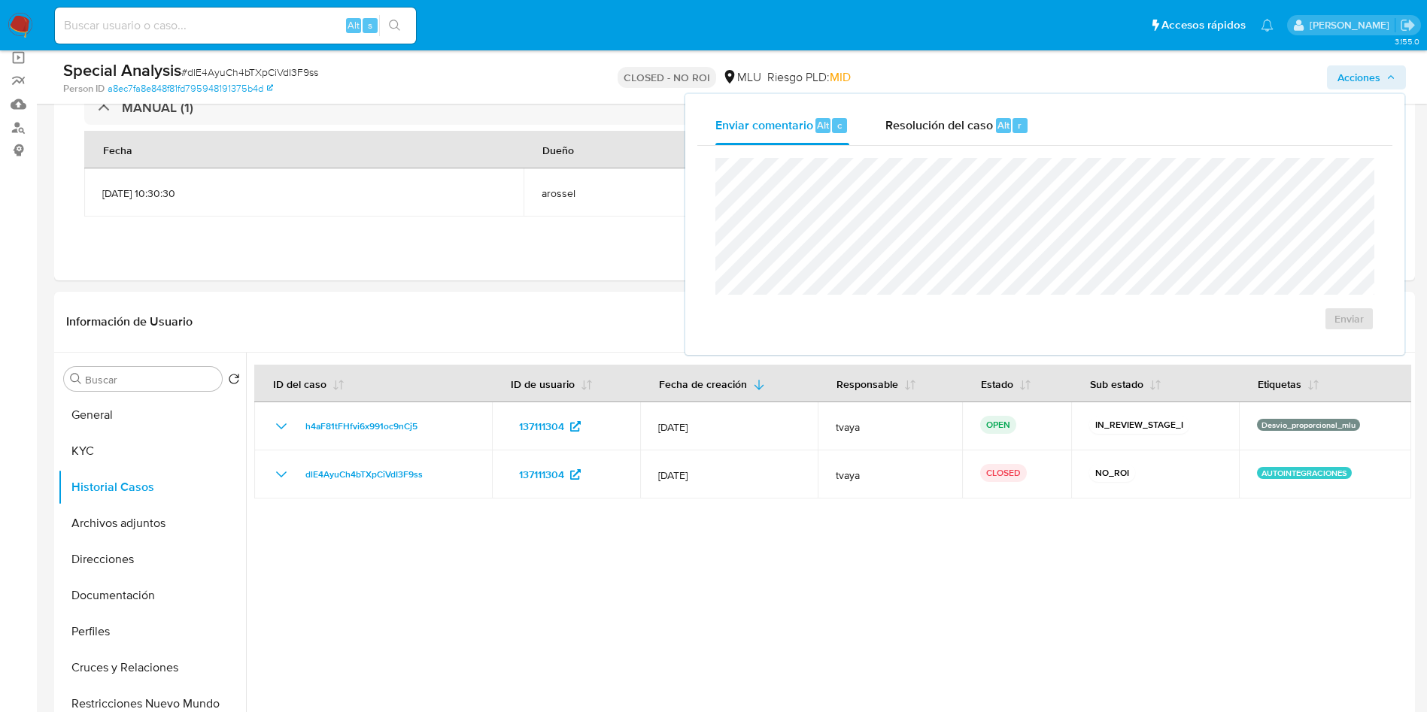
click at [163, 40] on div "Alt s" at bounding box center [235, 26] width 361 height 36
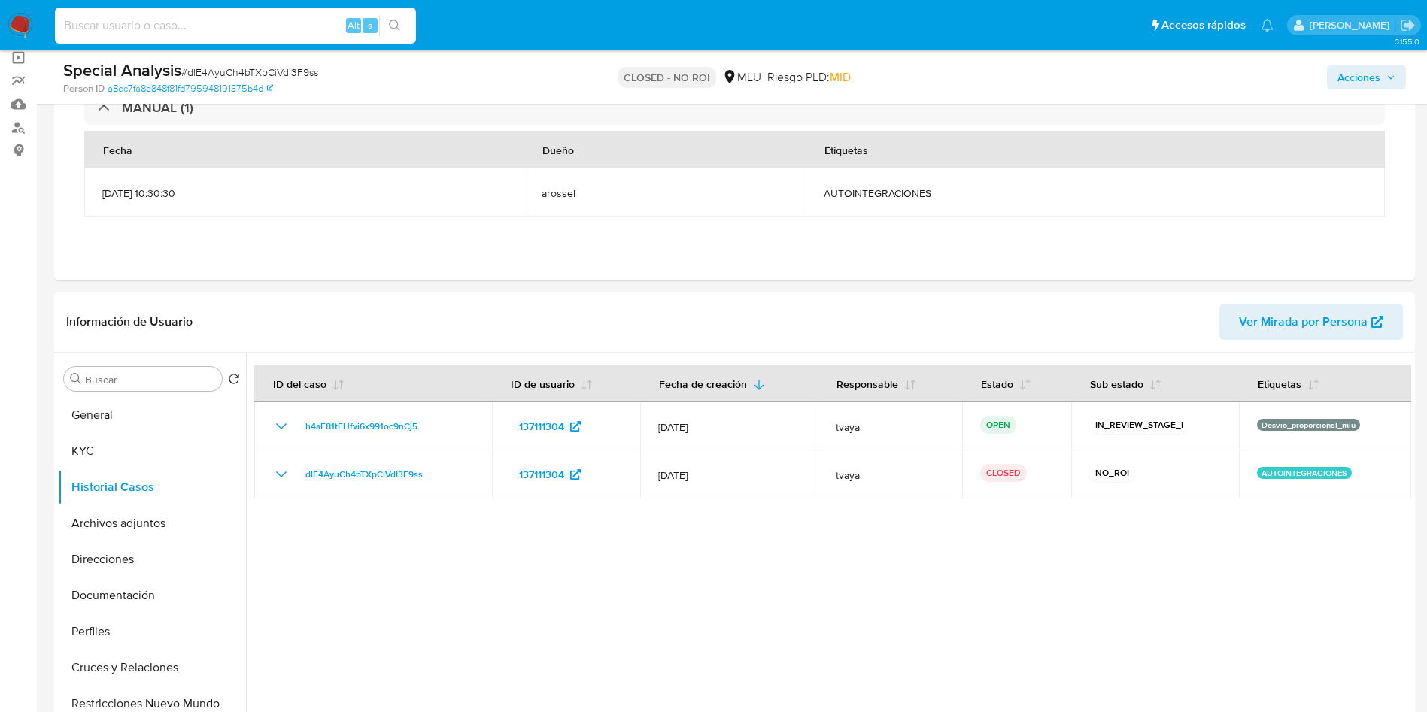
click at [170, 31] on input at bounding box center [235, 26] width 361 height 20
paste input "1977053883"
type input "1977053883"
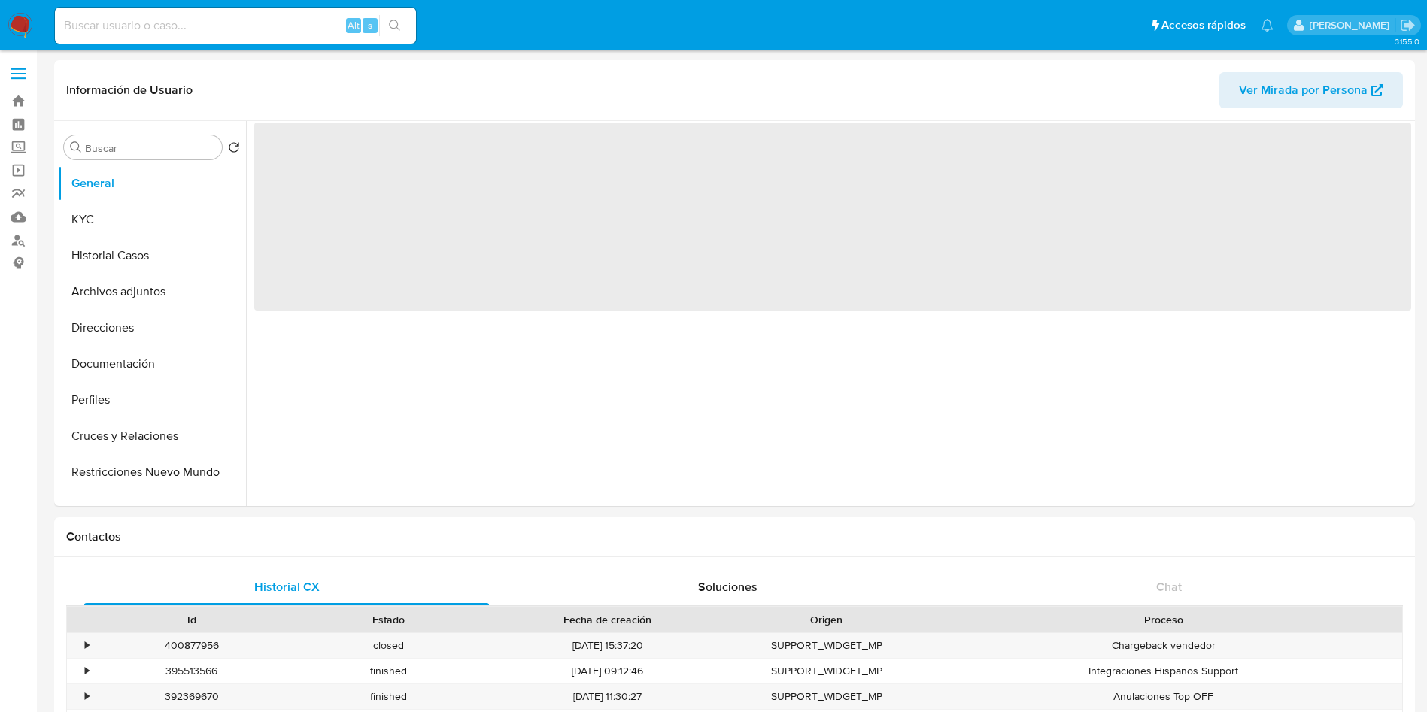
select select "10"
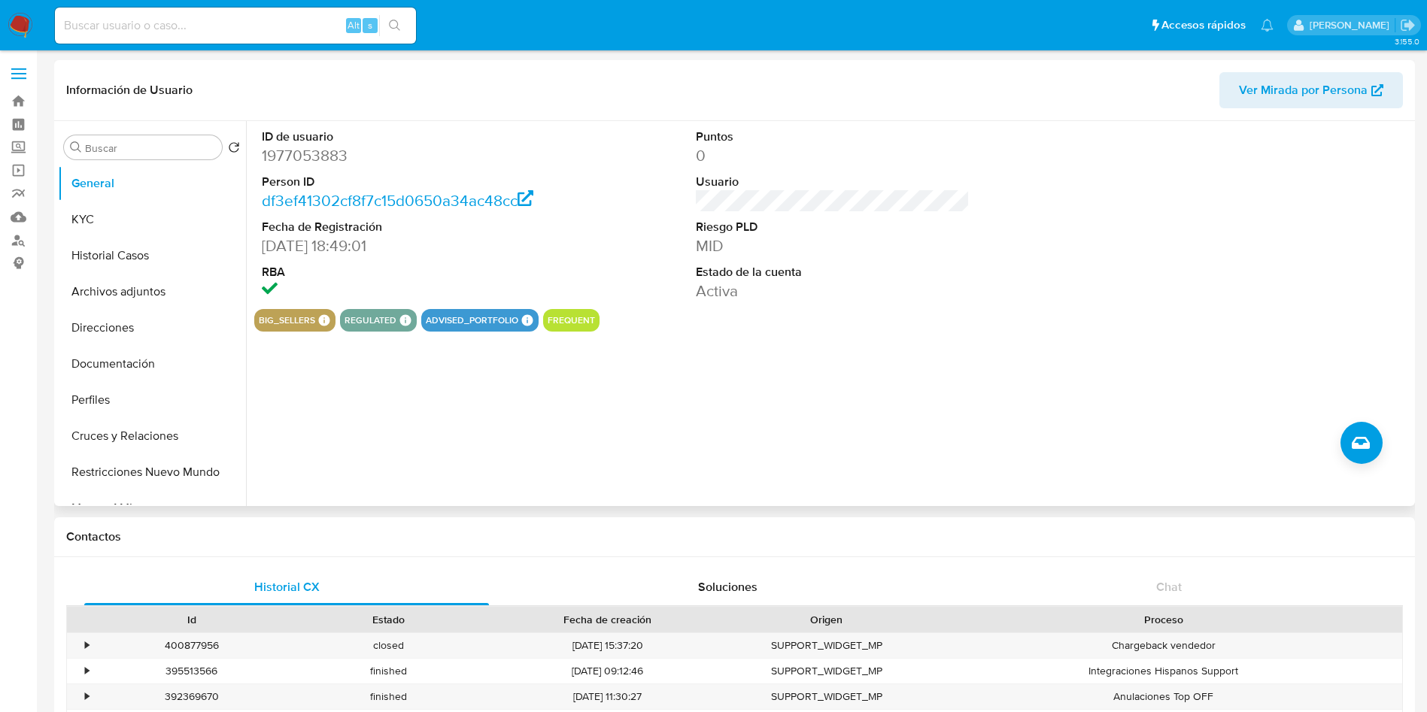
click at [293, 164] on dd "1977053883" at bounding box center [399, 155] width 274 height 21
copy dd "1977053883"
click at [333, 141] on dt "ID de usuario" at bounding box center [399, 137] width 274 height 17
click at [333, 156] on dd "1977053883" at bounding box center [399, 155] width 274 height 21
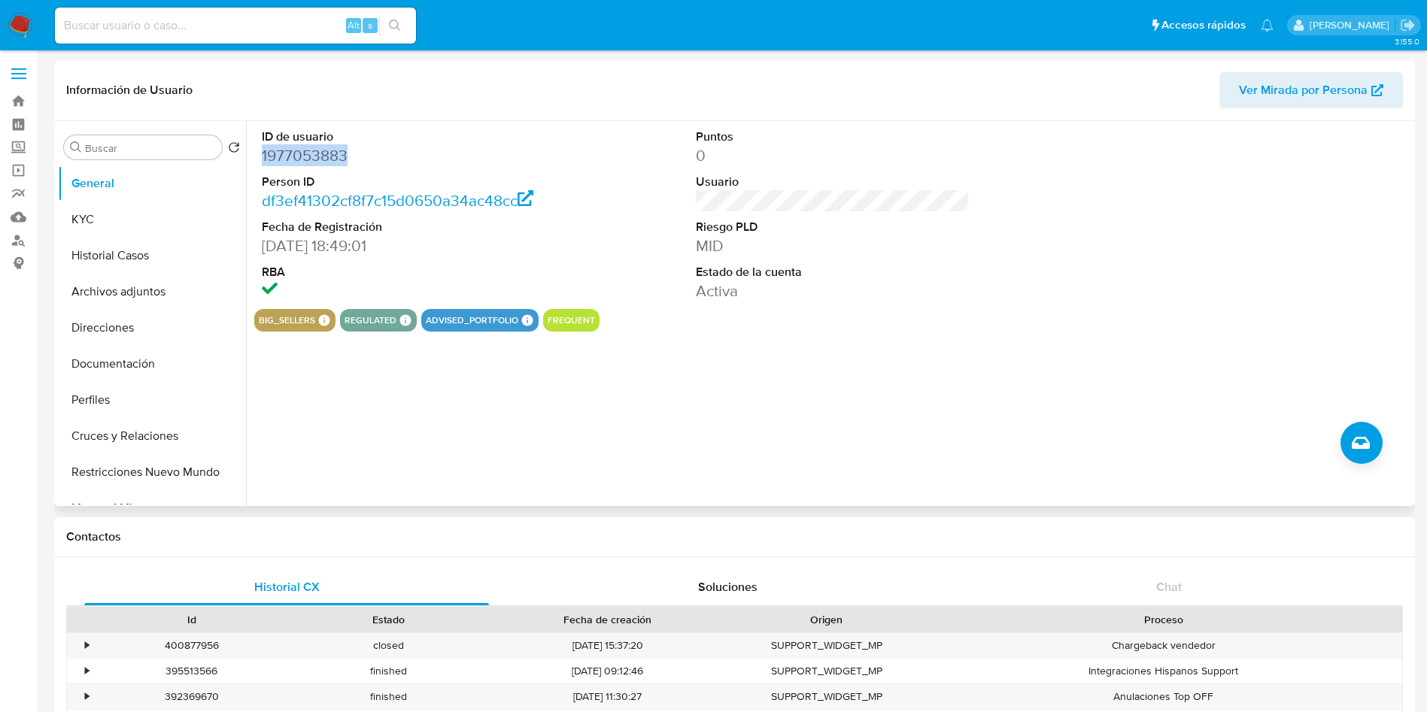
click at [333, 156] on dd "1977053883" at bounding box center [399, 155] width 274 height 21
copy dd "1977053883"
click at [120, 221] on button "KYC" at bounding box center [146, 220] width 176 height 36
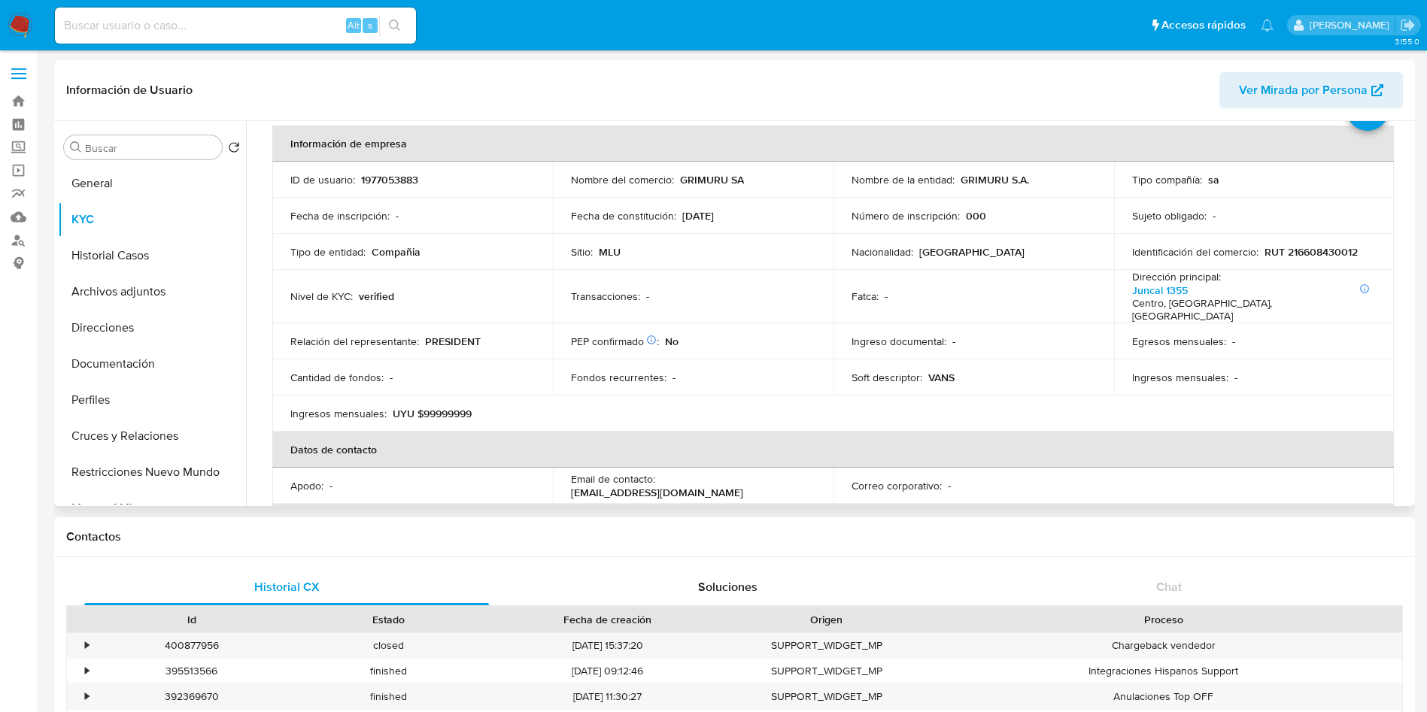
scroll to position [69, 0]
drag, startPoint x: 748, startPoint y: 181, endPoint x: 543, endPoint y: 206, distance: 206.8
click at [747, 181] on div "Nombre del comercio : GRIMURU SA" at bounding box center [693, 178] width 244 height 14
click at [110, 302] on button "Archivos adjuntos" at bounding box center [146, 292] width 176 height 36
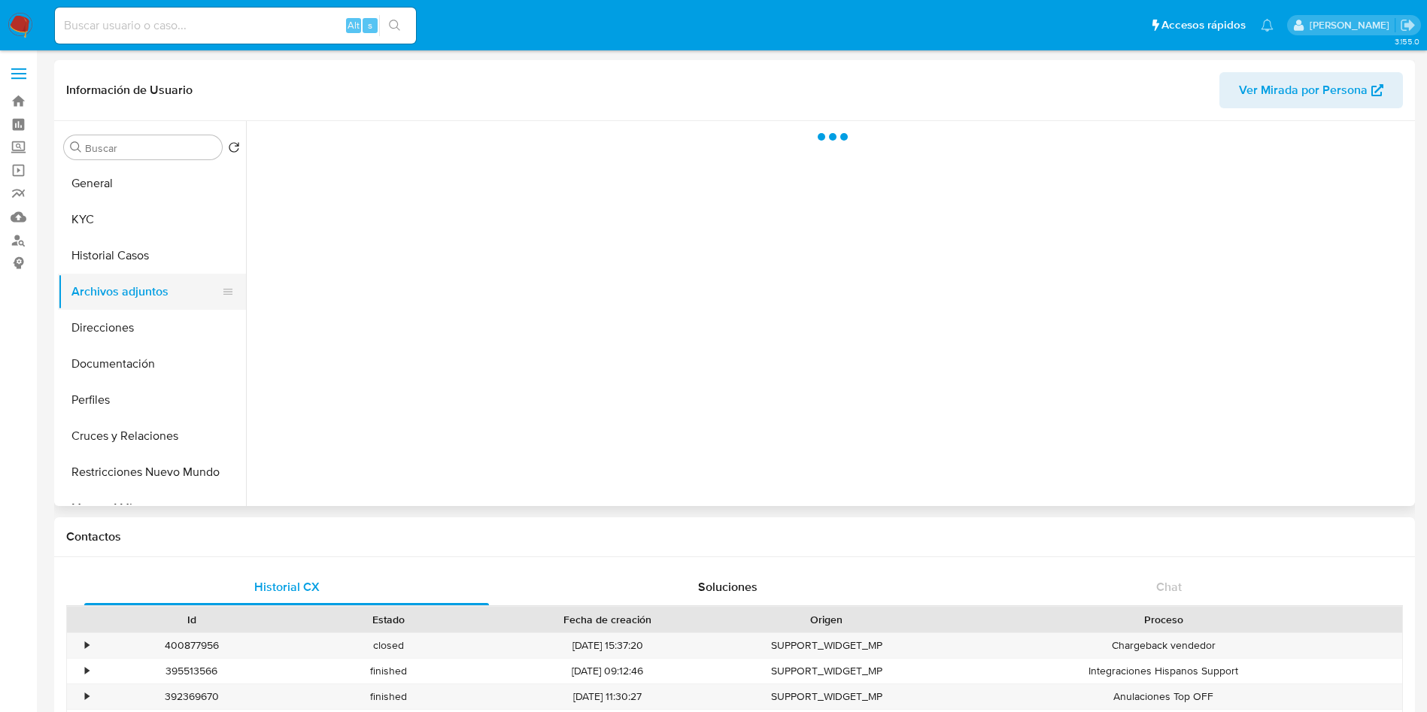
scroll to position [0, 0]
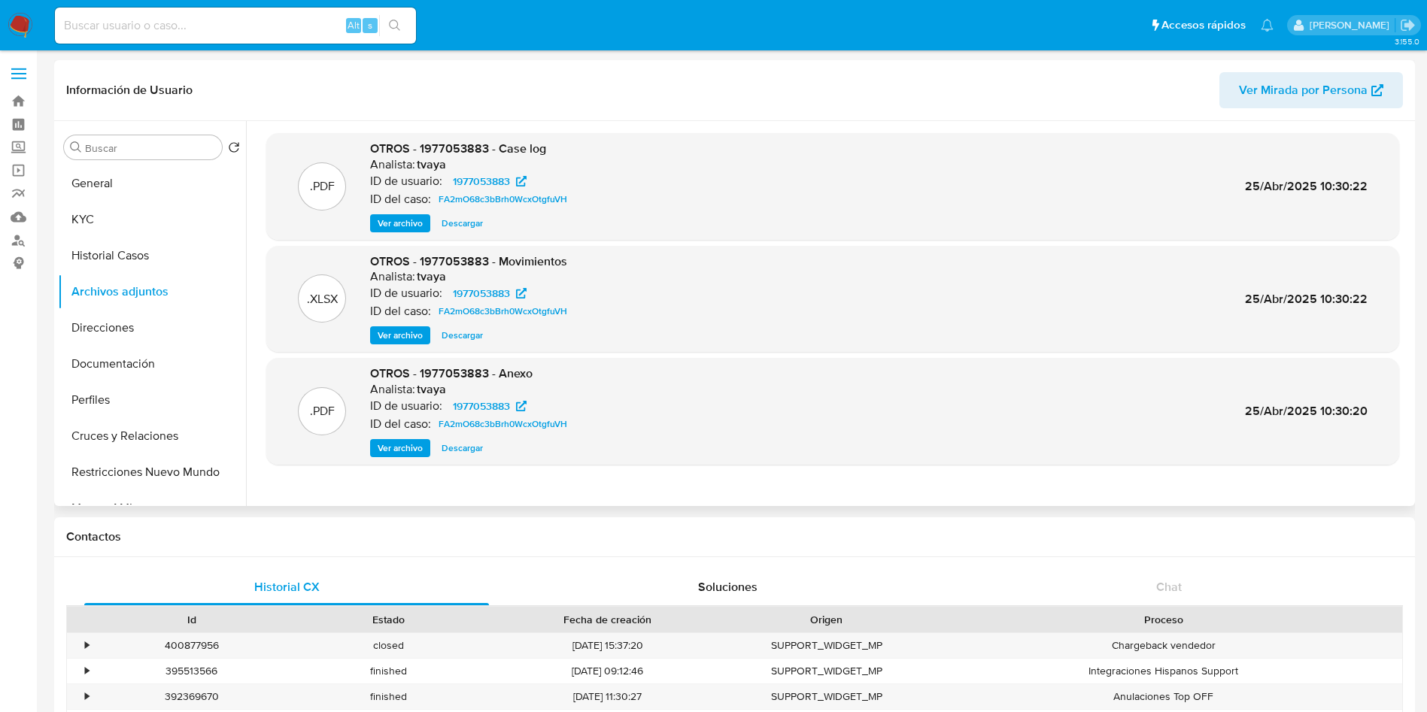
click at [395, 223] on span "Ver archivo" at bounding box center [399, 223] width 45 height 15
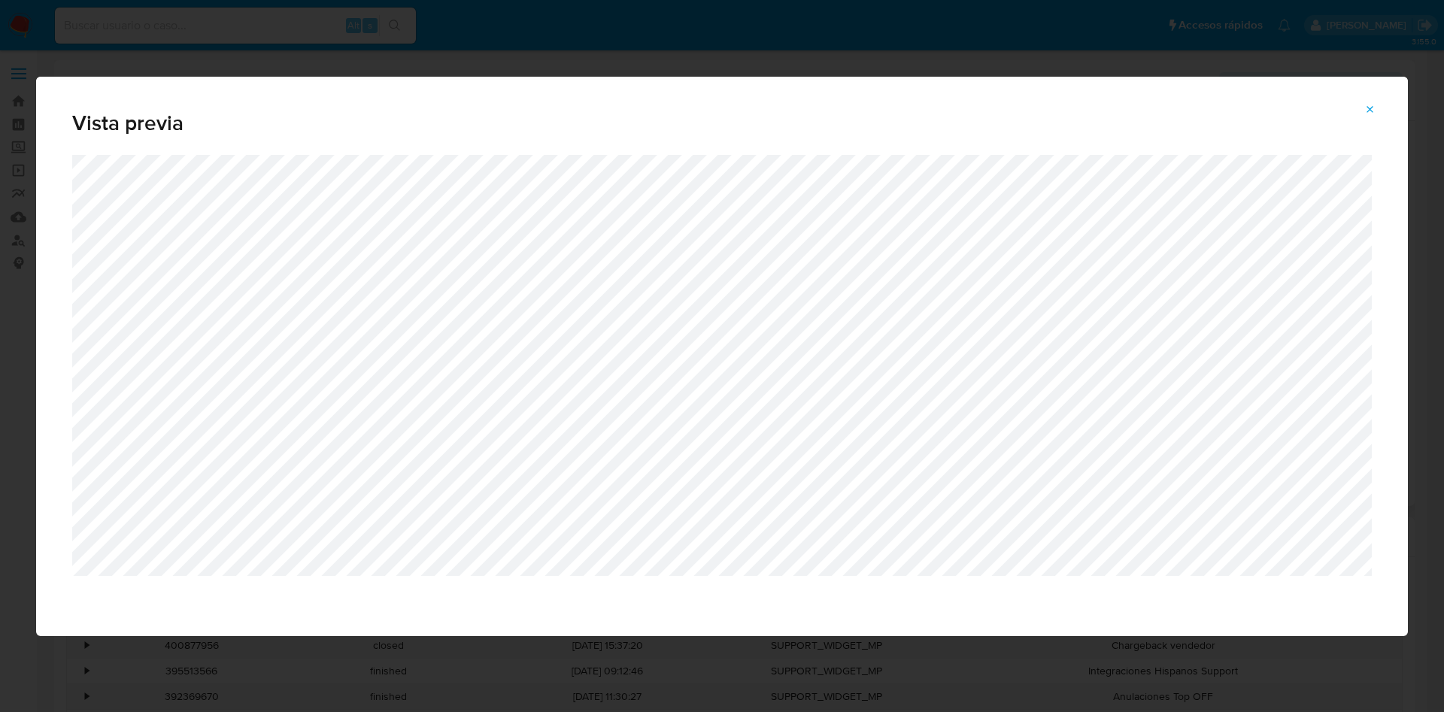
click at [981, 29] on div "Vista previa" at bounding box center [722, 356] width 1444 height 712
click at [1372, 114] on icon "Attachment preview" at bounding box center [1370, 110] width 12 height 12
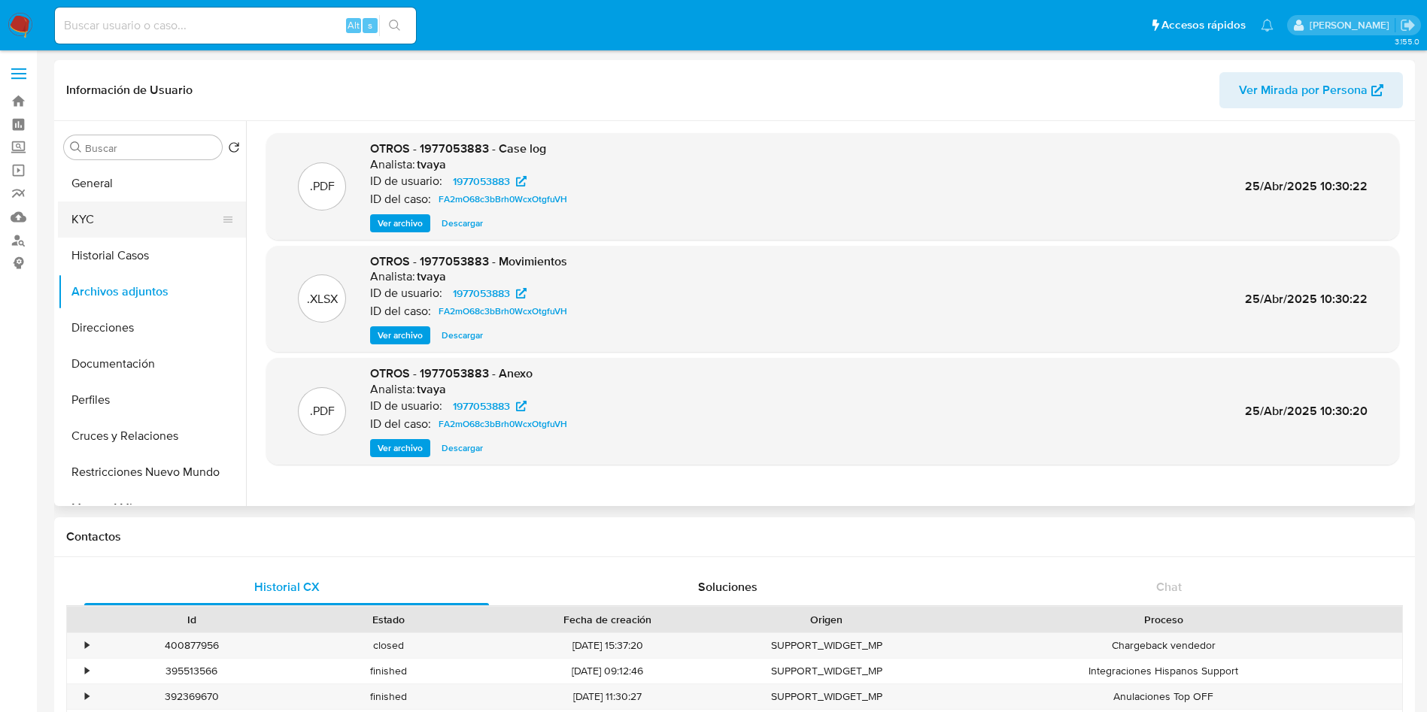
click at [117, 226] on button "KYC" at bounding box center [146, 220] width 176 height 36
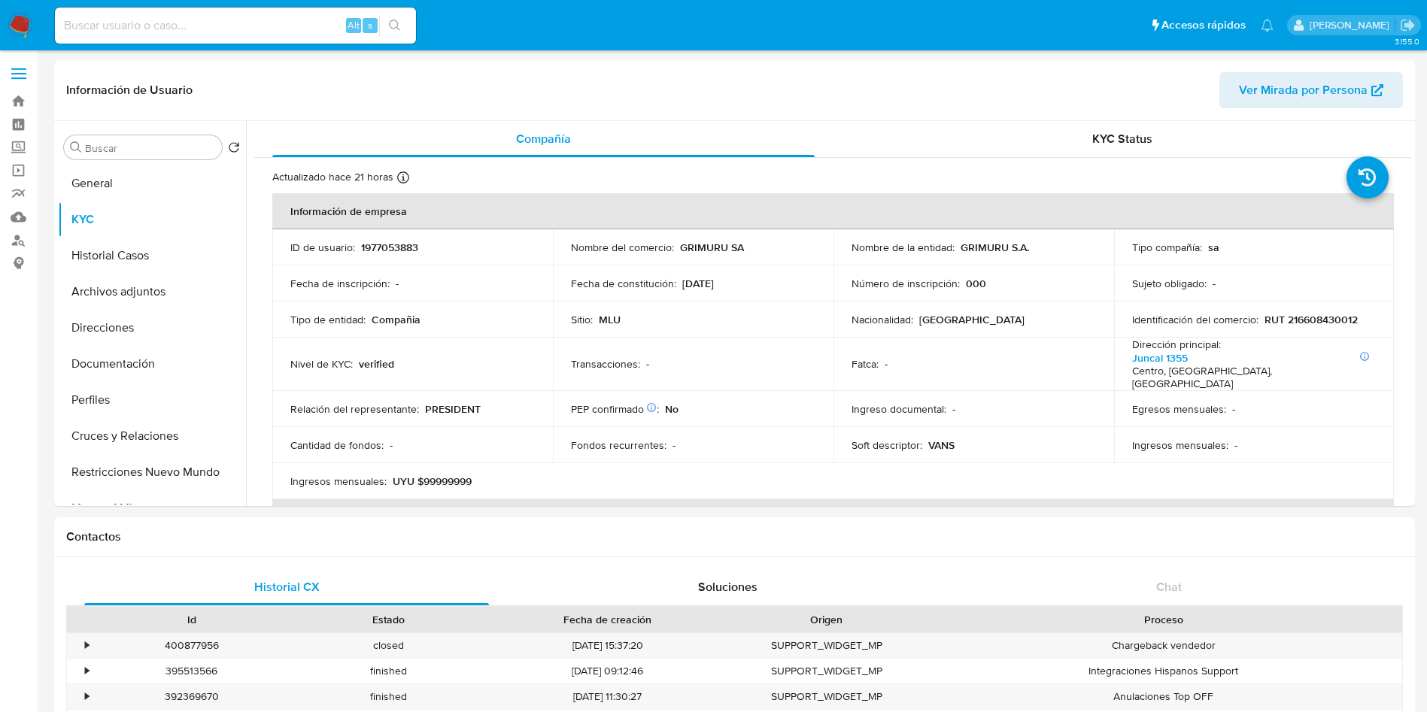
click at [735, 338] on td "Transacciones : -" at bounding box center [693, 364] width 280 height 53
click at [129, 169] on button "General" at bounding box center [146, 183] width 176 height 36
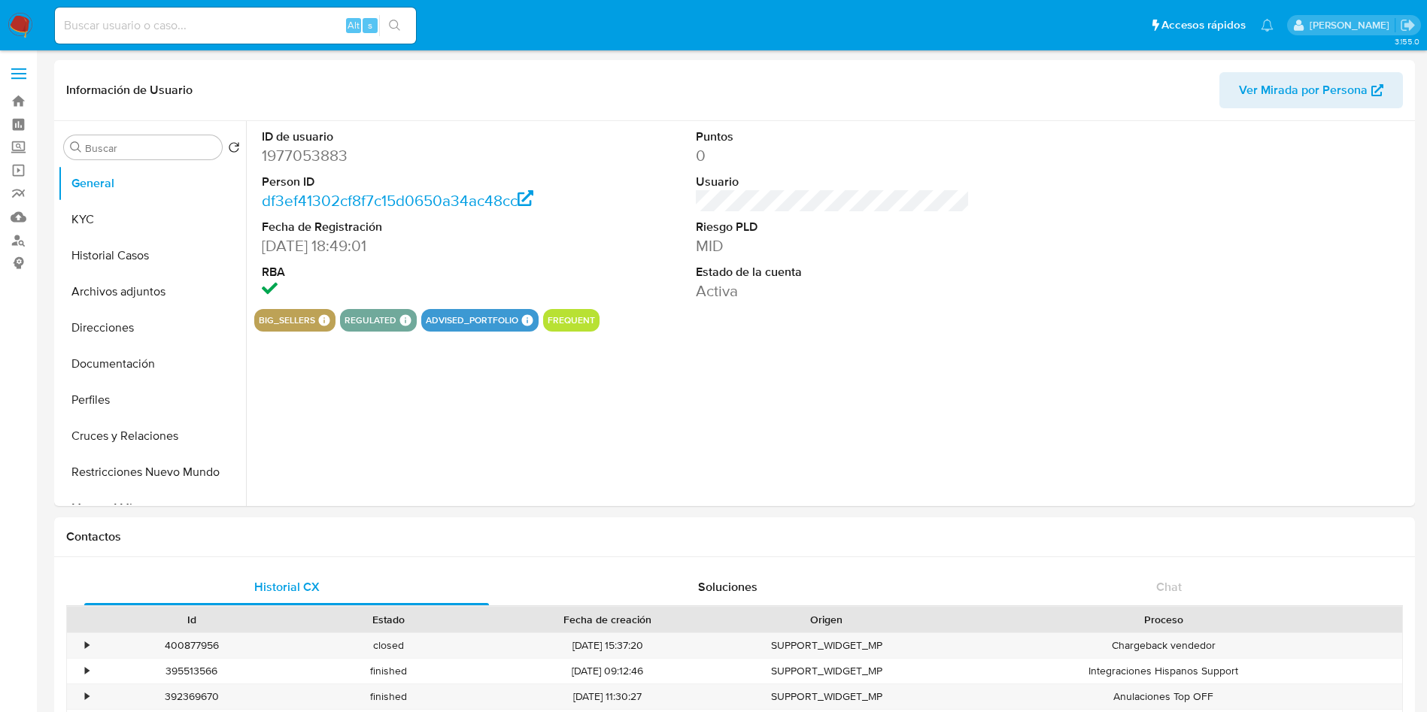
click at [732, 413] on div "ID de usuario 1977053883 Person ID df3ef41302cf8f7c15d0650a34ac48cc Fecha de Re…" at bounding box center [828, 313] width 1165 height 385
click at [110, 226] on button "KYC" at bounding box center [146, 220] width 176 height 36
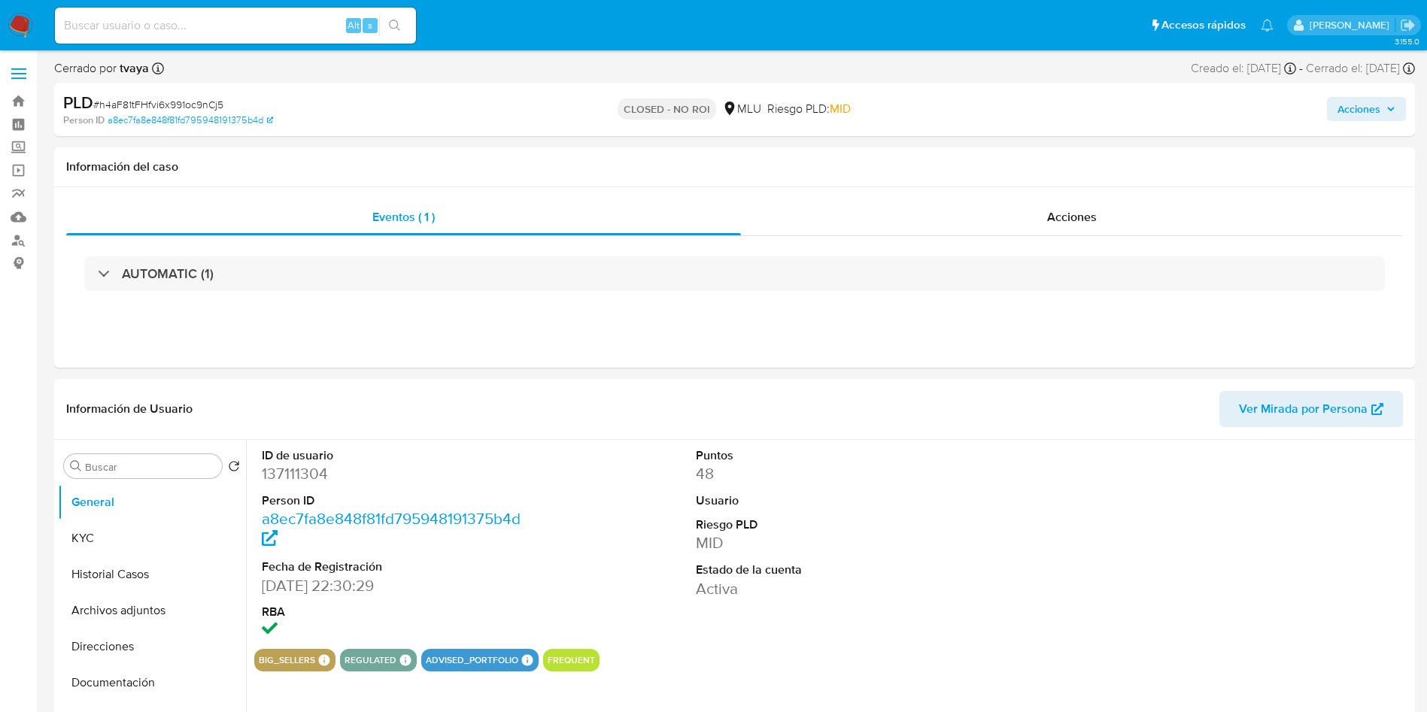
select select "10"
click at [92, 562] on button "Historial Casos" at bounding box center [152, 574] width 188 height 36
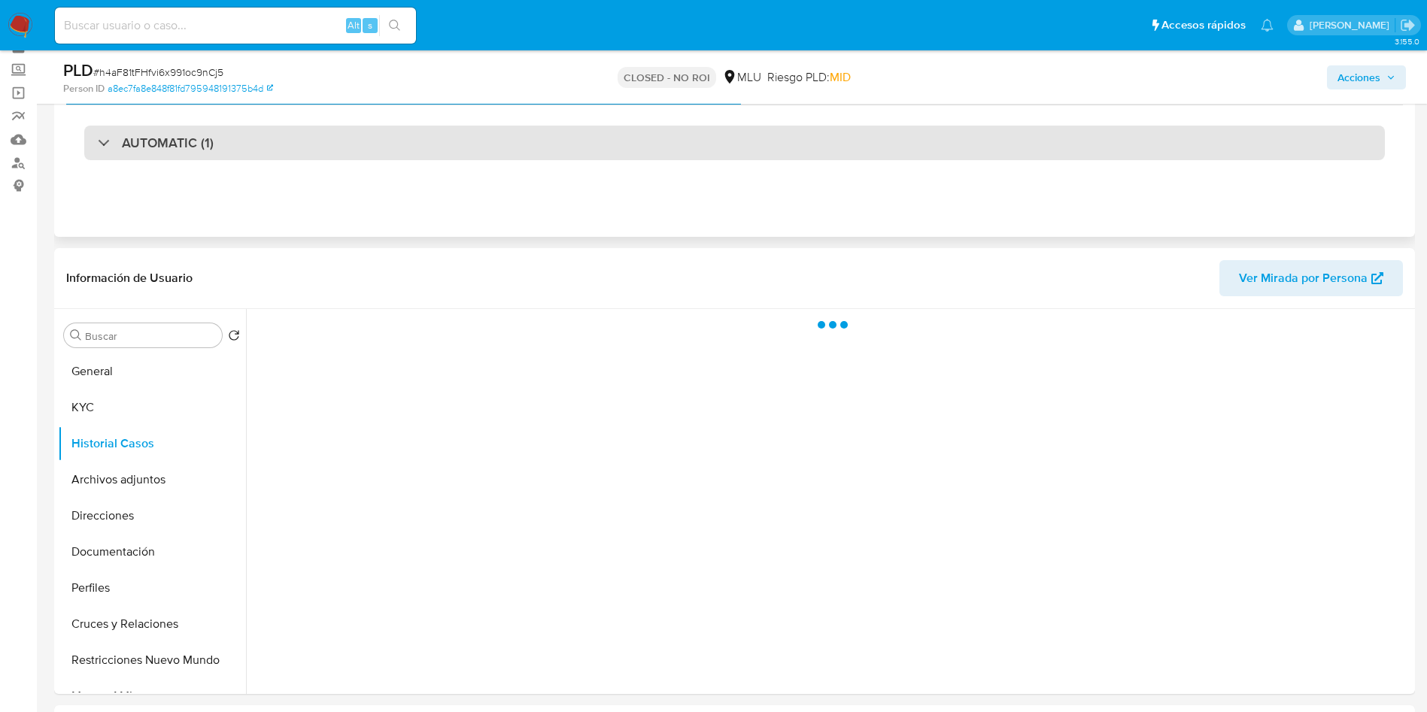
scroll to position [113, 0]
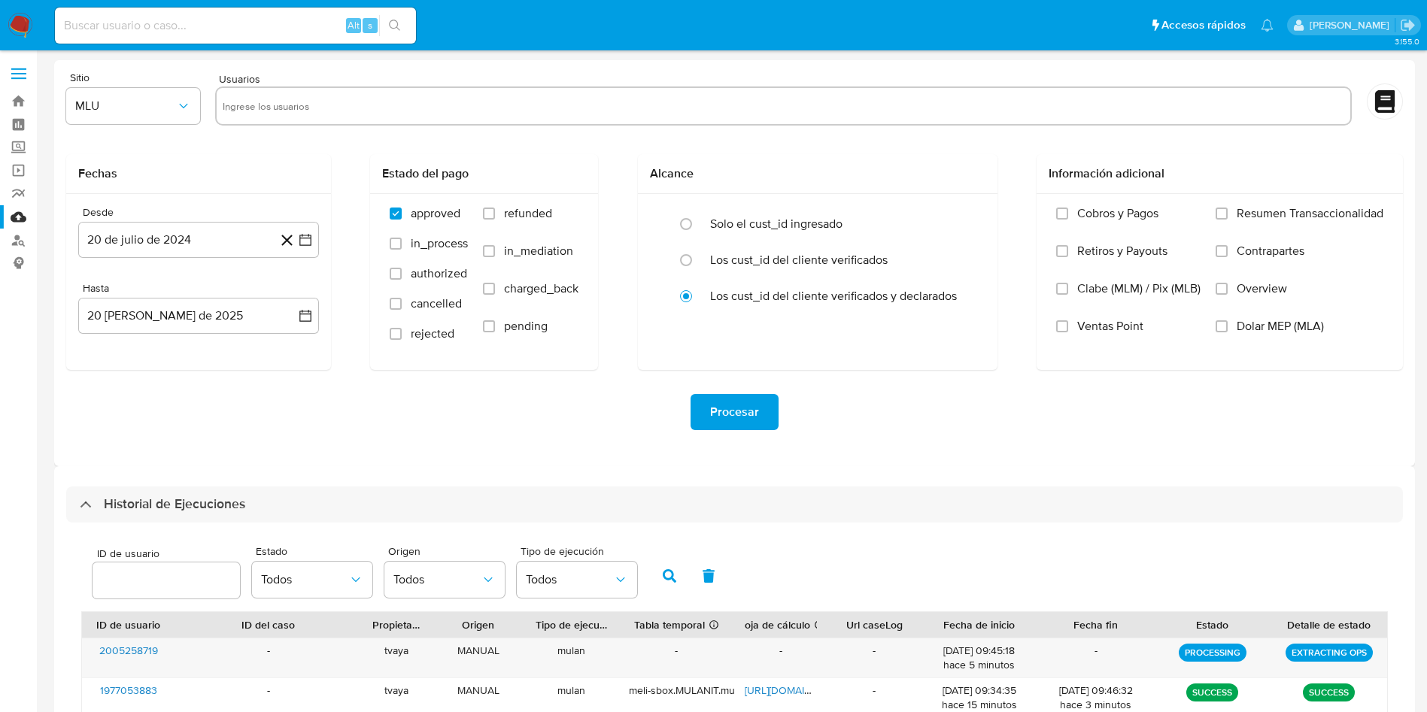
select select "10"
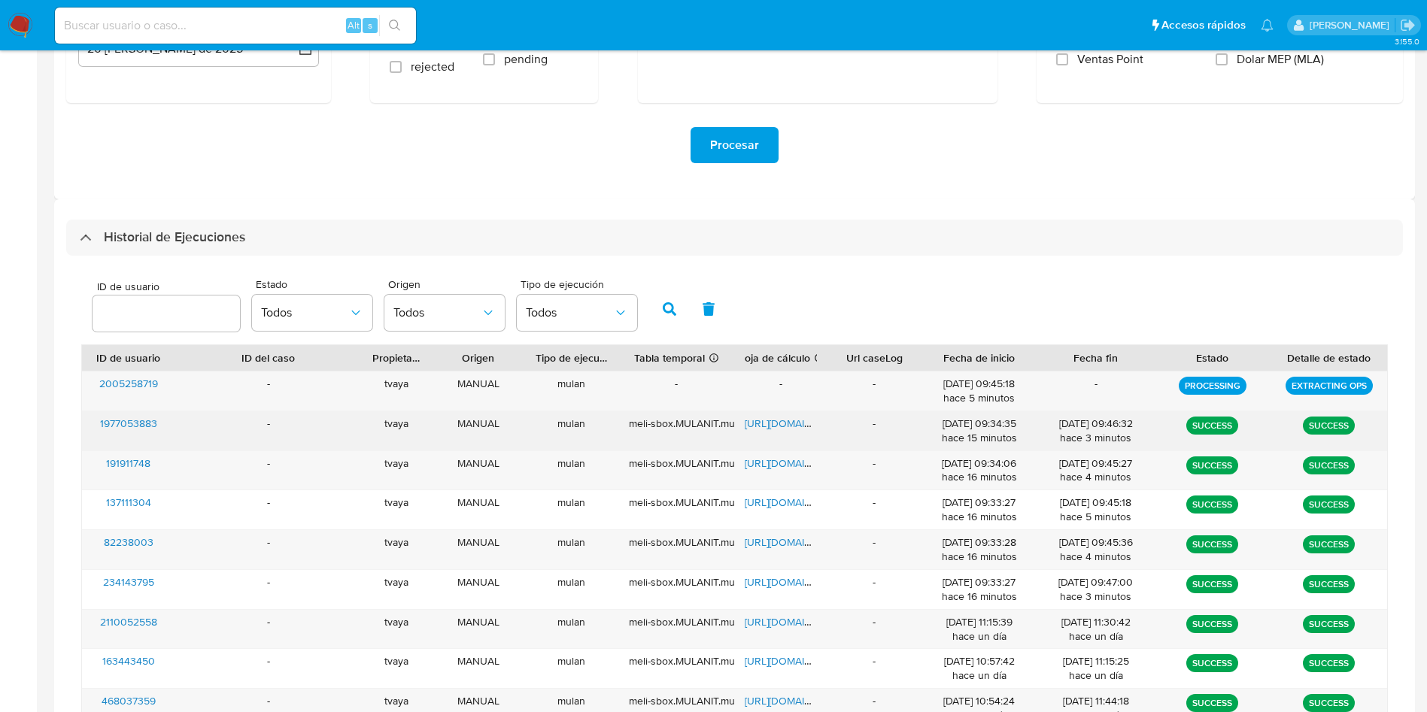
click at [789, 424] on span "https://docs.google.com/spreadsheets/d/1tX1SSQUIDjI1VEreNzUZ-TMlsa-ob9UCT0Wn0Fn…" at bounding box center [796, 423] width 104 height 15
click at [794, 422] on span "https://docs.google.com/spreadsheets/d/1tX1SSQUIDjI1VEreNzUZ-TMlsa-ob9UCT0Wn0Fn…" at bounding box center [796, 423] width 104 height 15
